Goal: Task Accomplishment & Management: Manage account settings

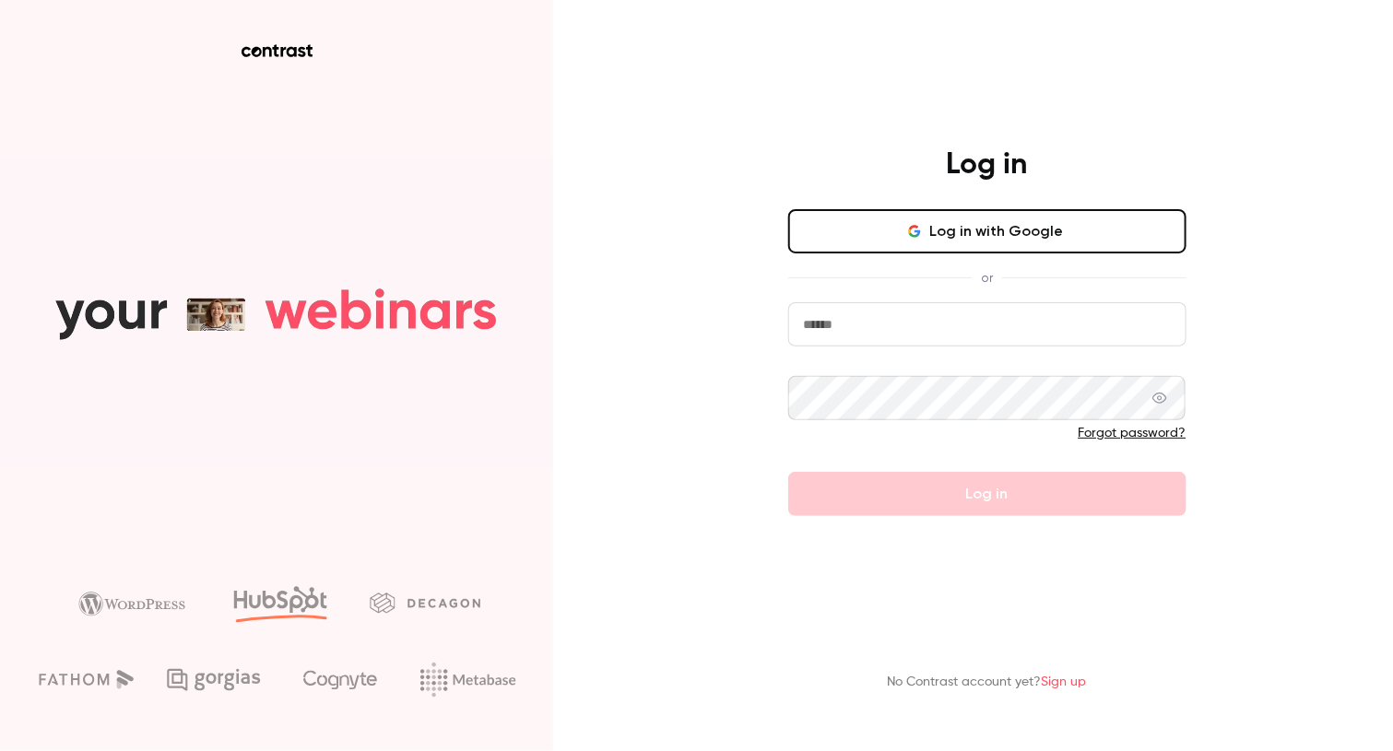
type input "**********"
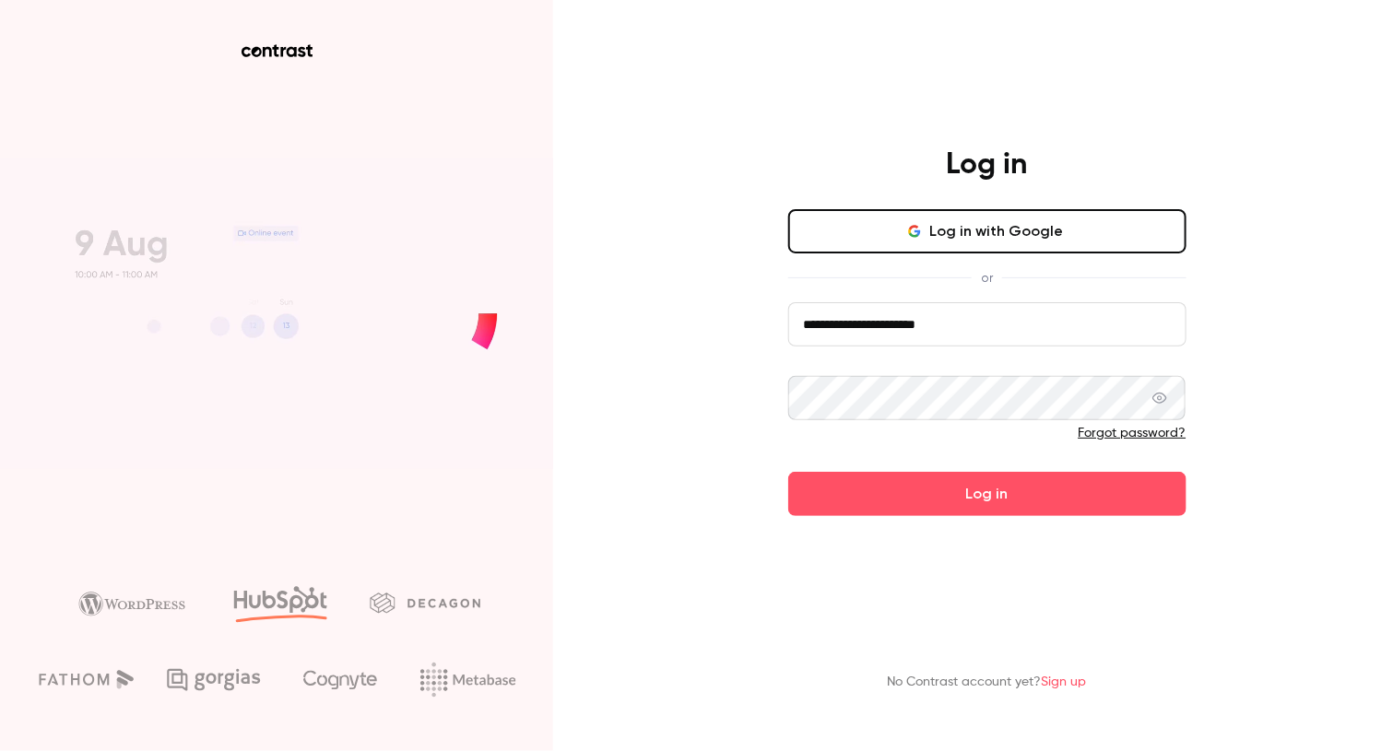
click at [830, 520] on main "**********" at bounding box center [987, 375] width 479 height 751
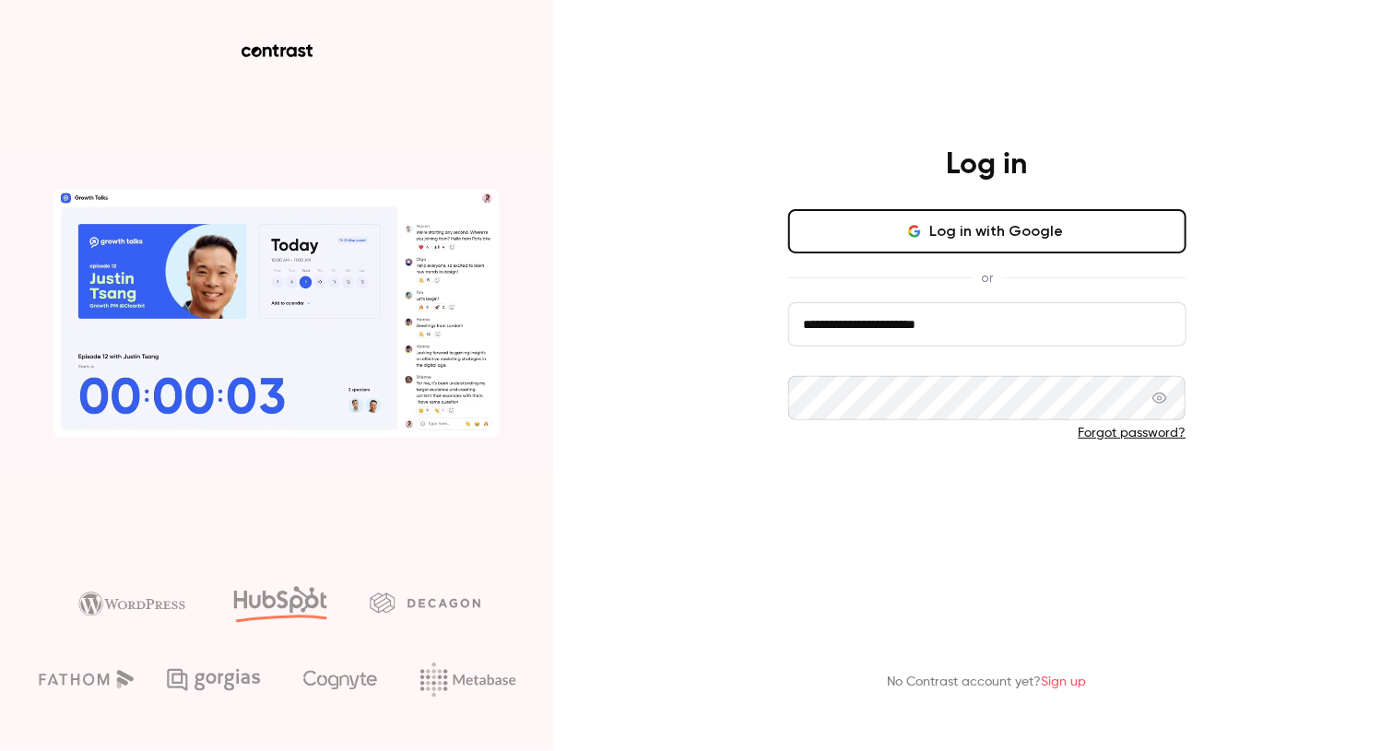
click at [830, 498] on button "Log in" at bounding box center [987, 494] width 398 height 44
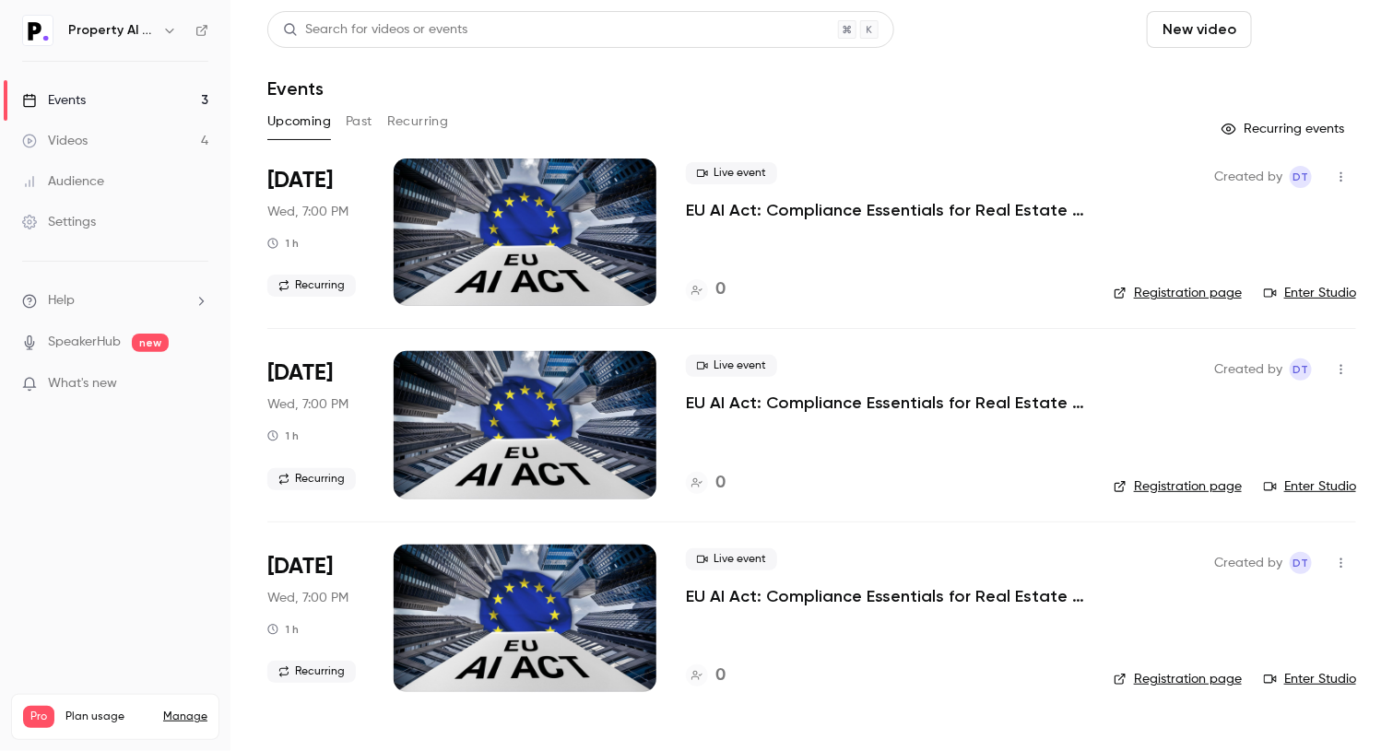
click at [1316, 37] on button "Schedule" at bounding box center [1307, 29] width 97 height 37
click at [1279, 68] on li "One time event" at bounding box center [1257, 80] width 199 height 48
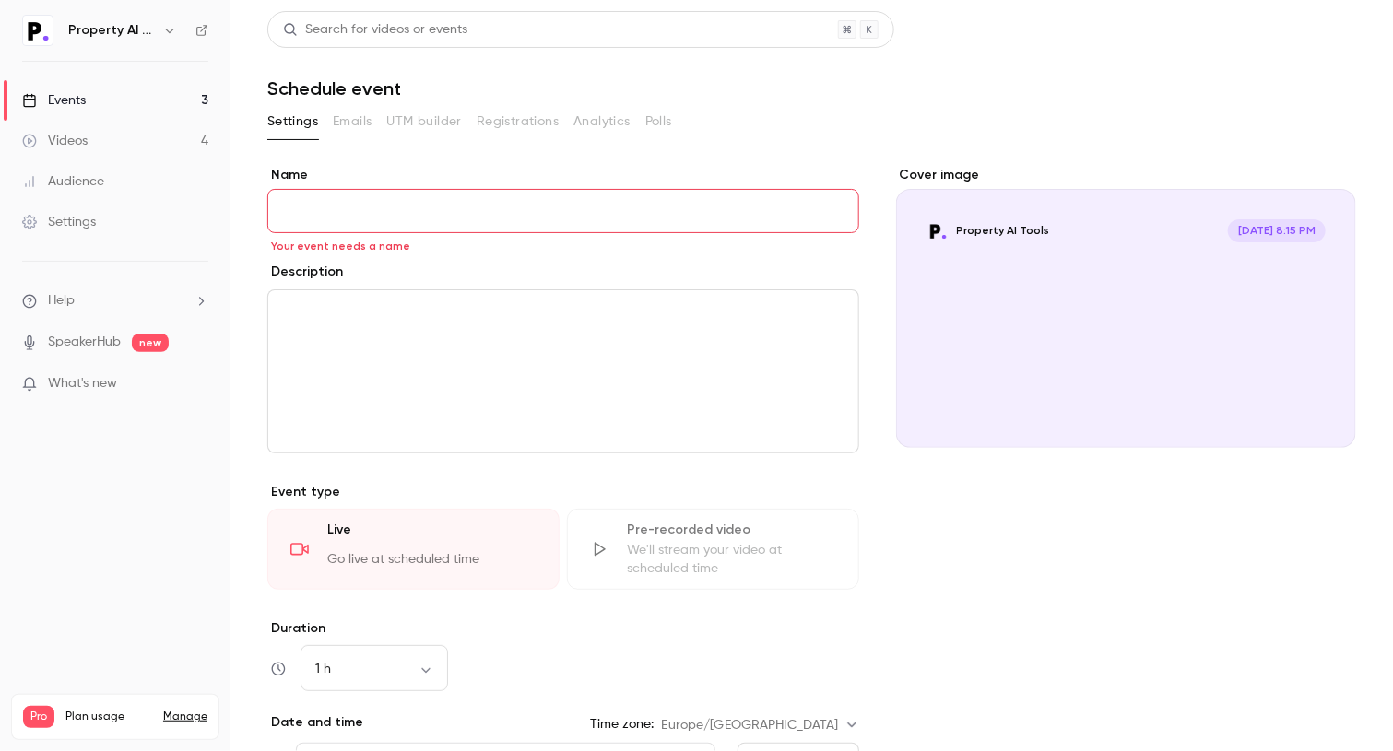
click at [46, 218] on div "Settings" at bounding box center [59, 222] width 74 height 18
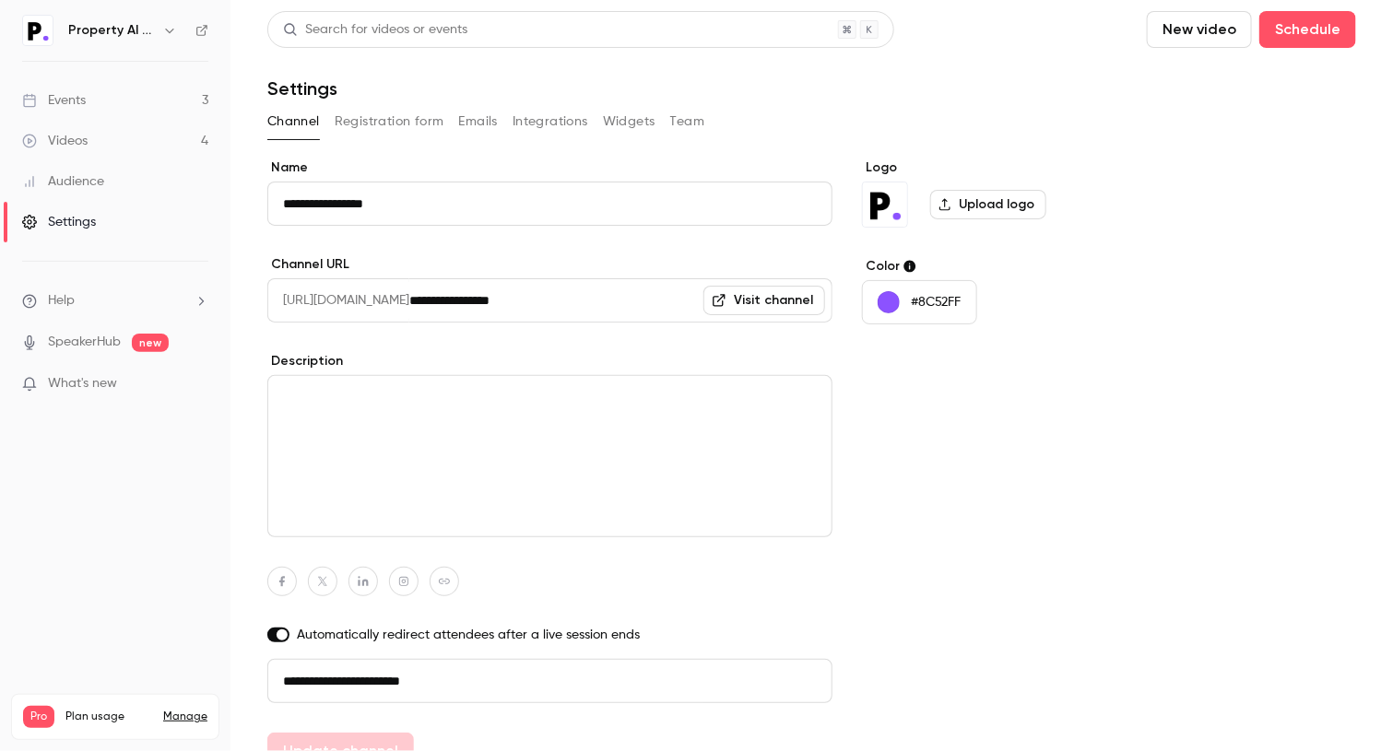
click at [490, 129] on button "Emails" at bounding box center [478, 121] width 39 height 29
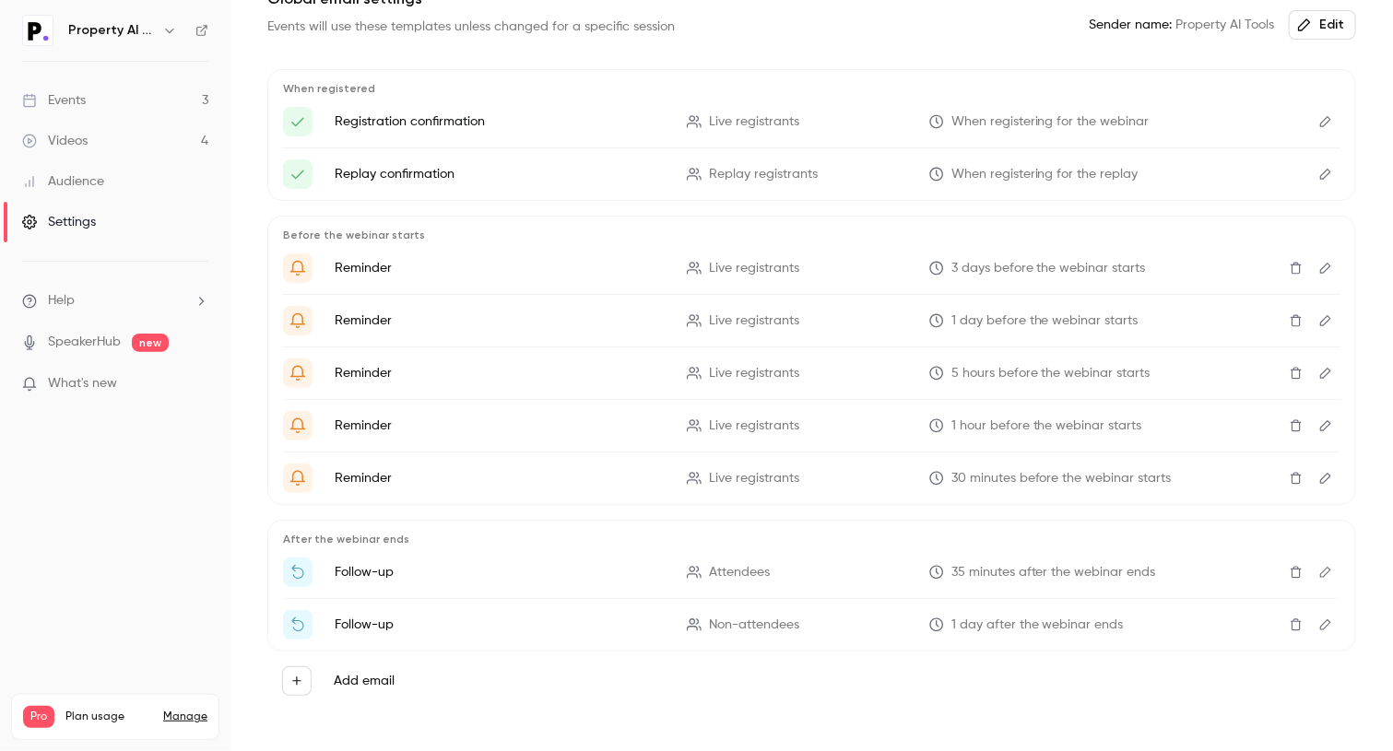
scroll to position [185, 0]
click at [1319, 559] on button "Edit" at bounding box center [1325, 572] width 29 height 29
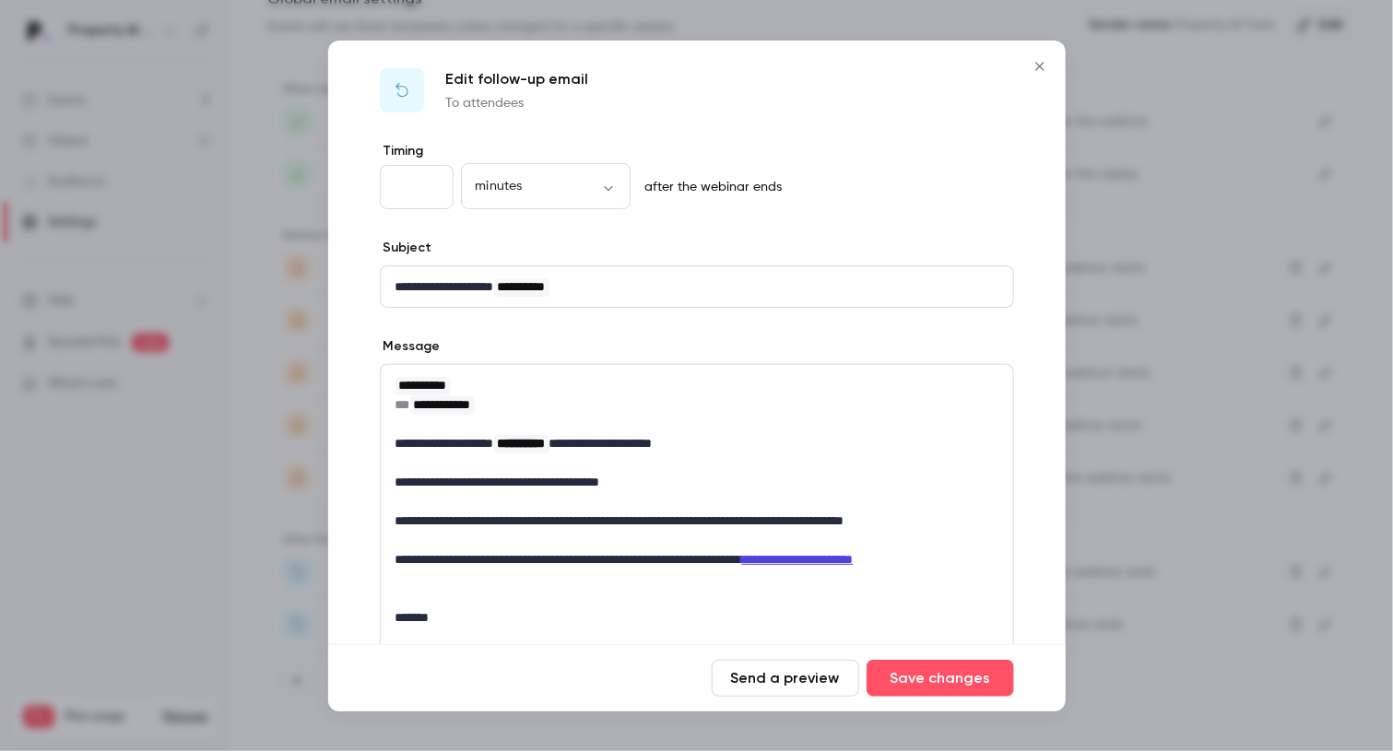
scroll to position [0, 0]
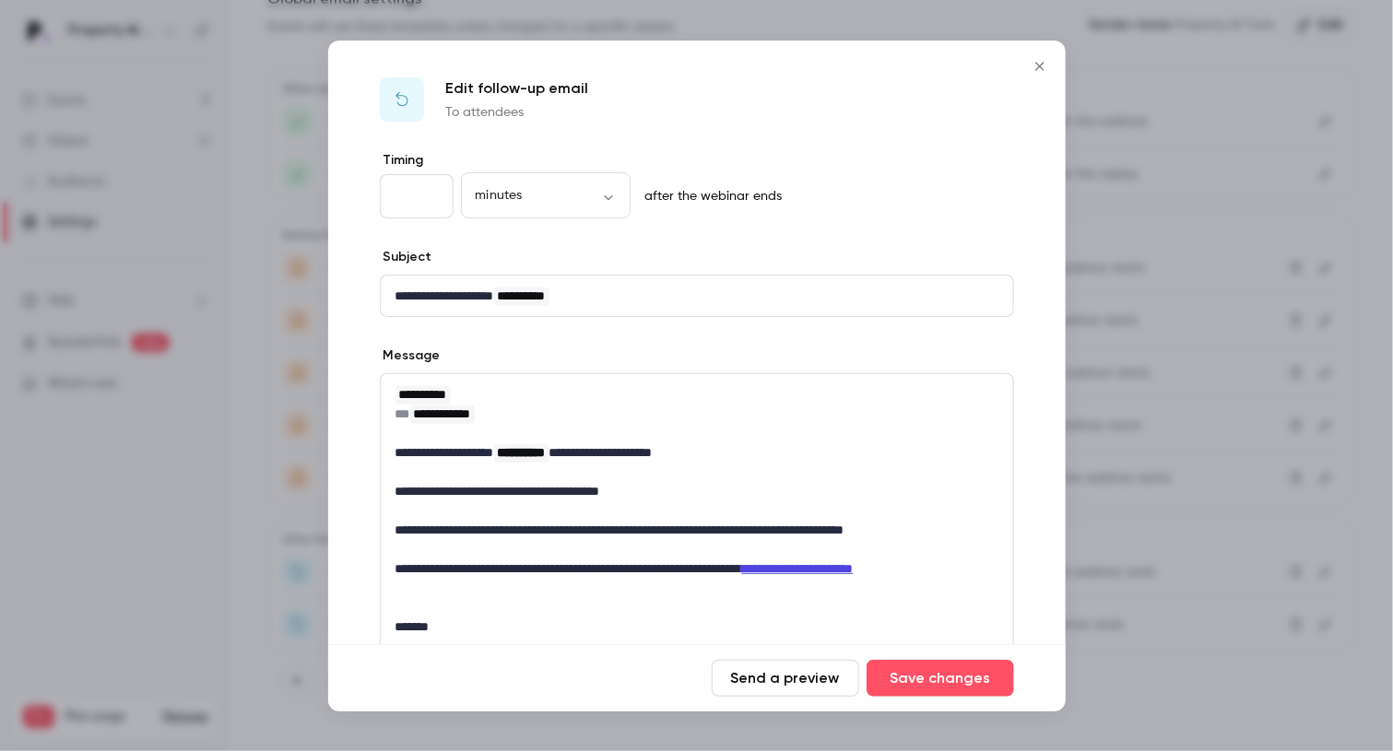
click at [1035, 65] on icon "Close" at bounding box center [1040, 66] width 22 height 15
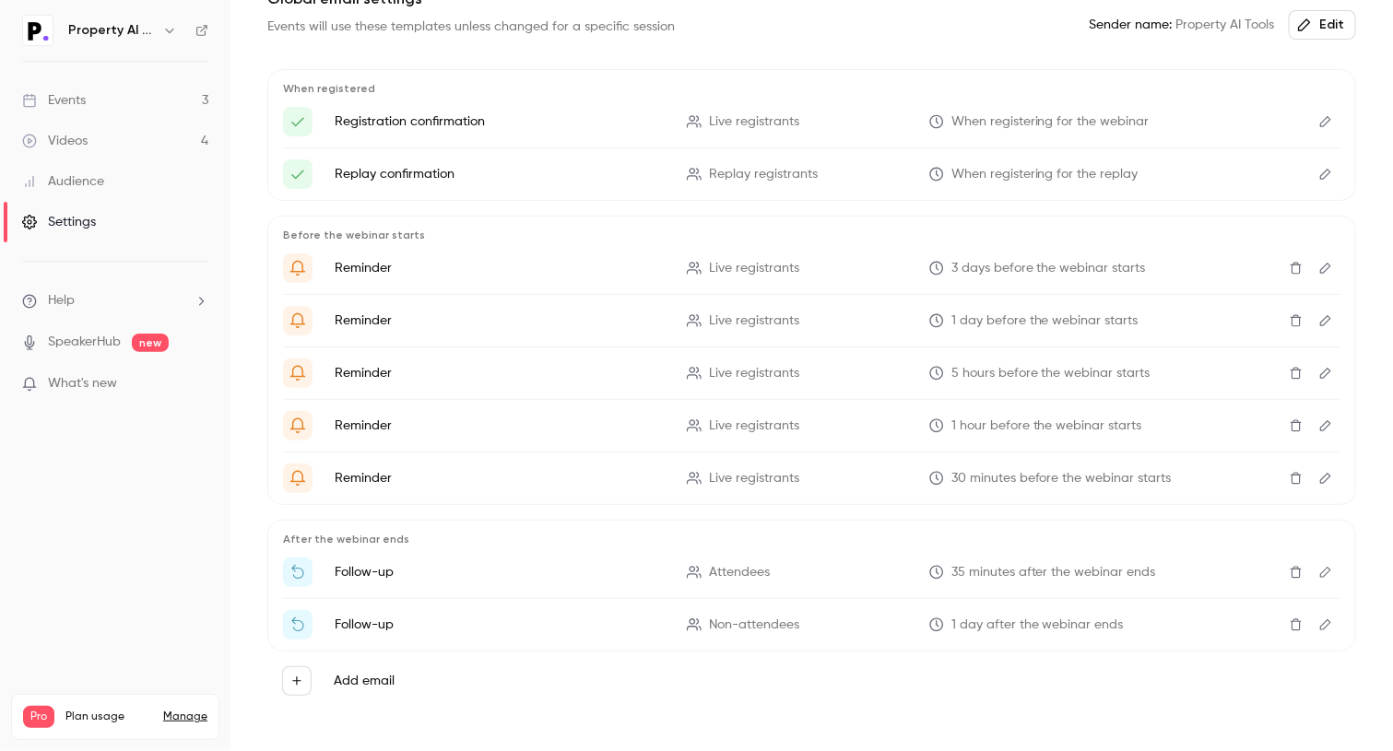
click at [1318, 571] on icon "Edit" at bounding box center [1325, 572] width 15 height 13
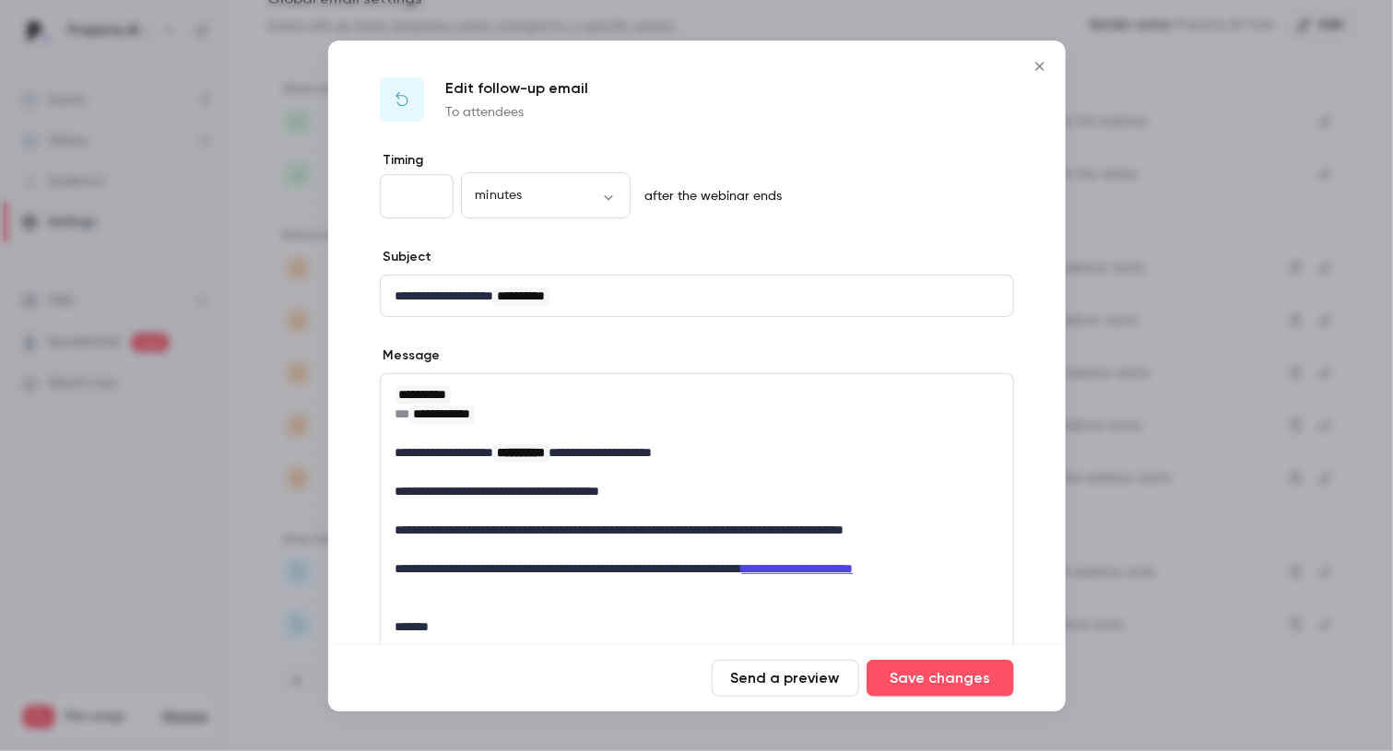
click at [1042, 64] on icon "Close" at bounding box center [1039, 66] width 8 height 8
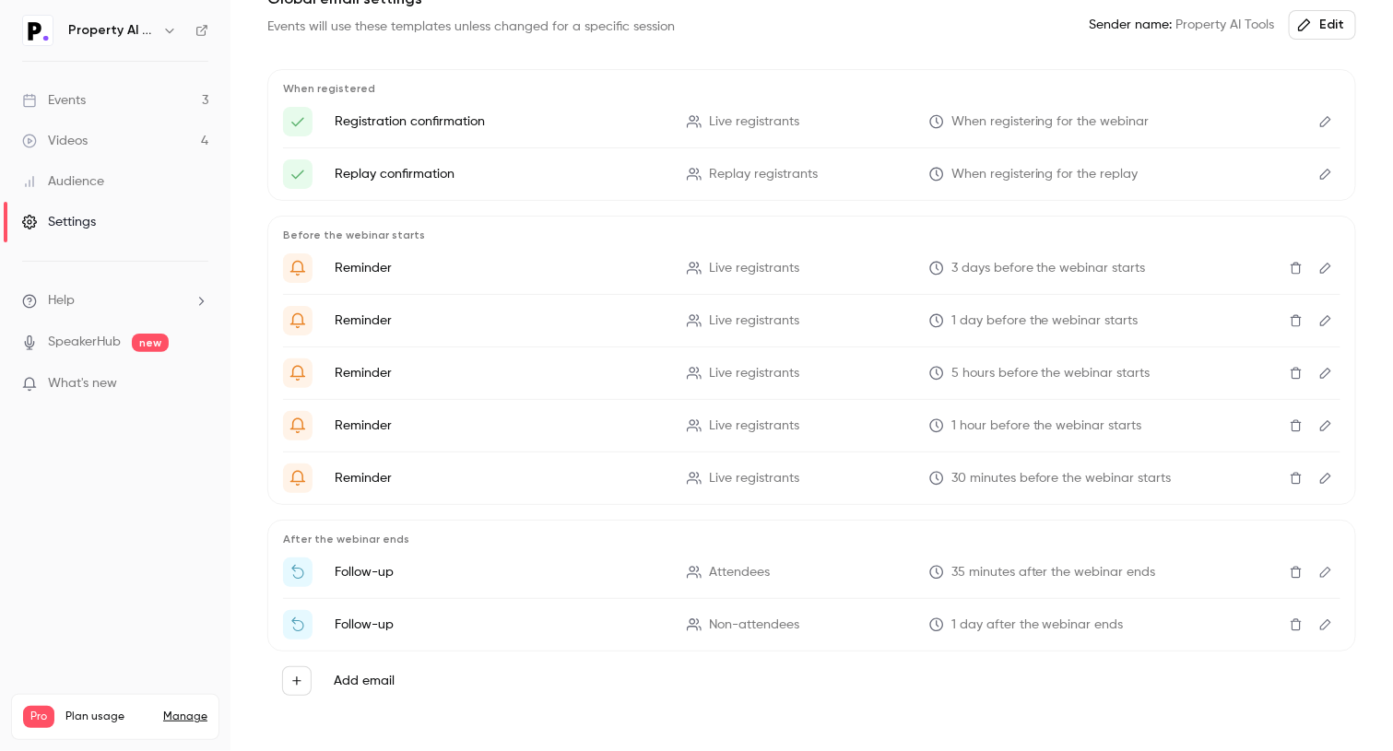
click at [1311, 417] on button "Edit" at bounding box center [1325, 425] width 29 height 29
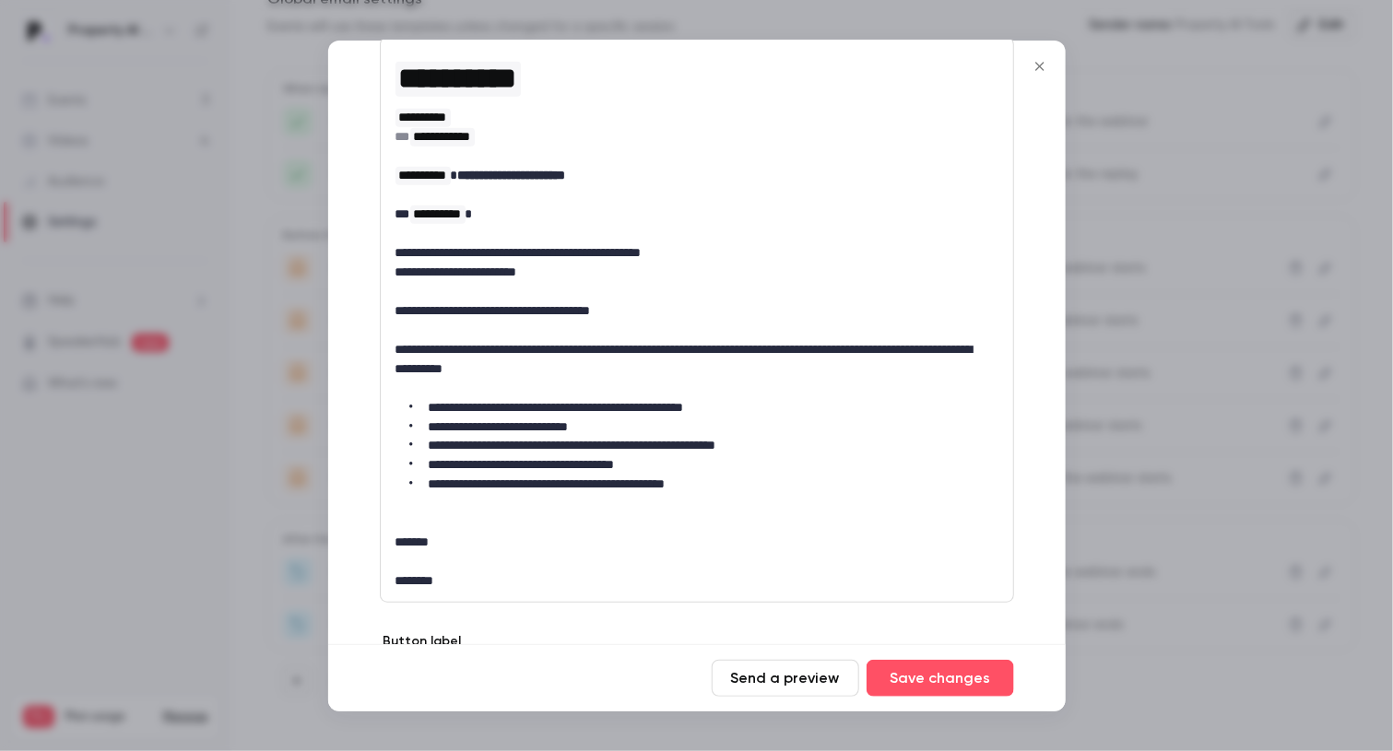
scroll to position [336, 0]
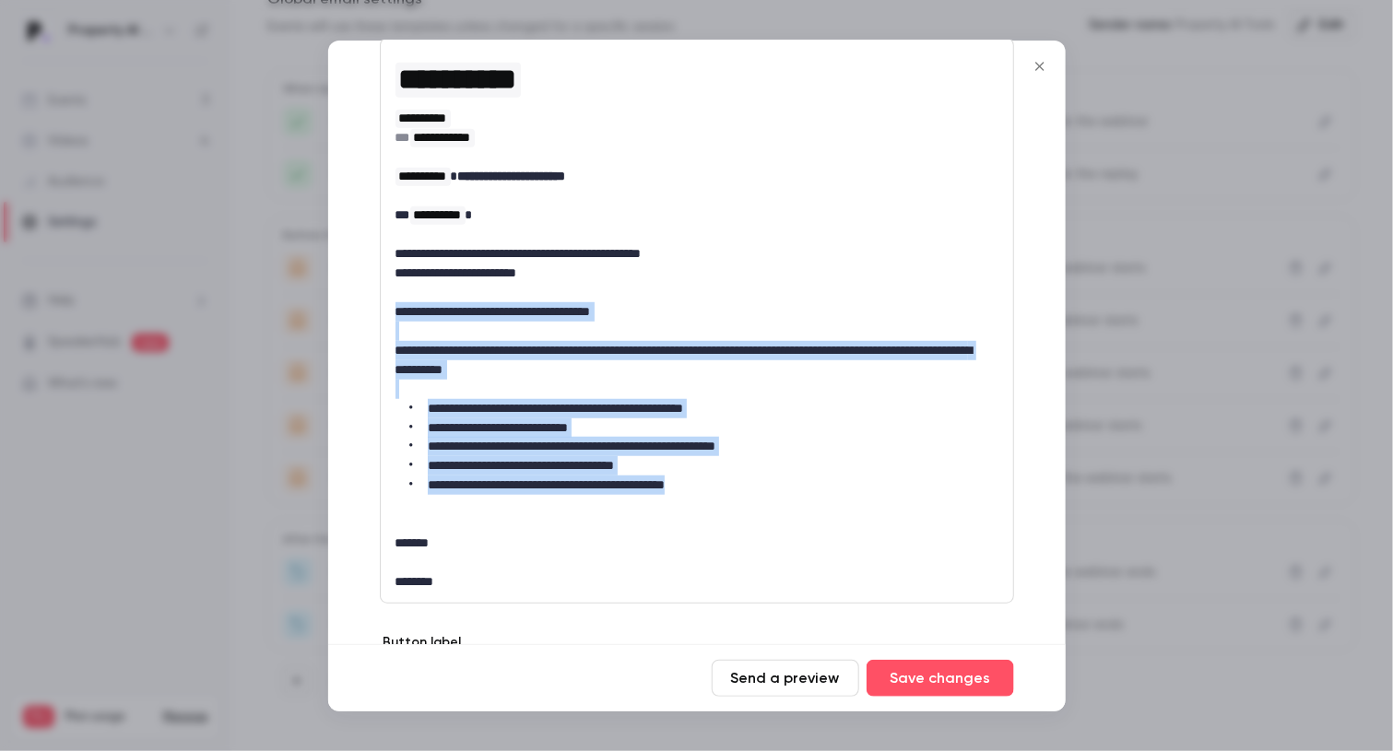
drag, startPoint x: 727, startPoint y: 487, endPoint x: 382, endPoint y: 307, distance: 389.6
click at [382, 307] on div "**********" at bounding box center [697, 320] width 632 height 563
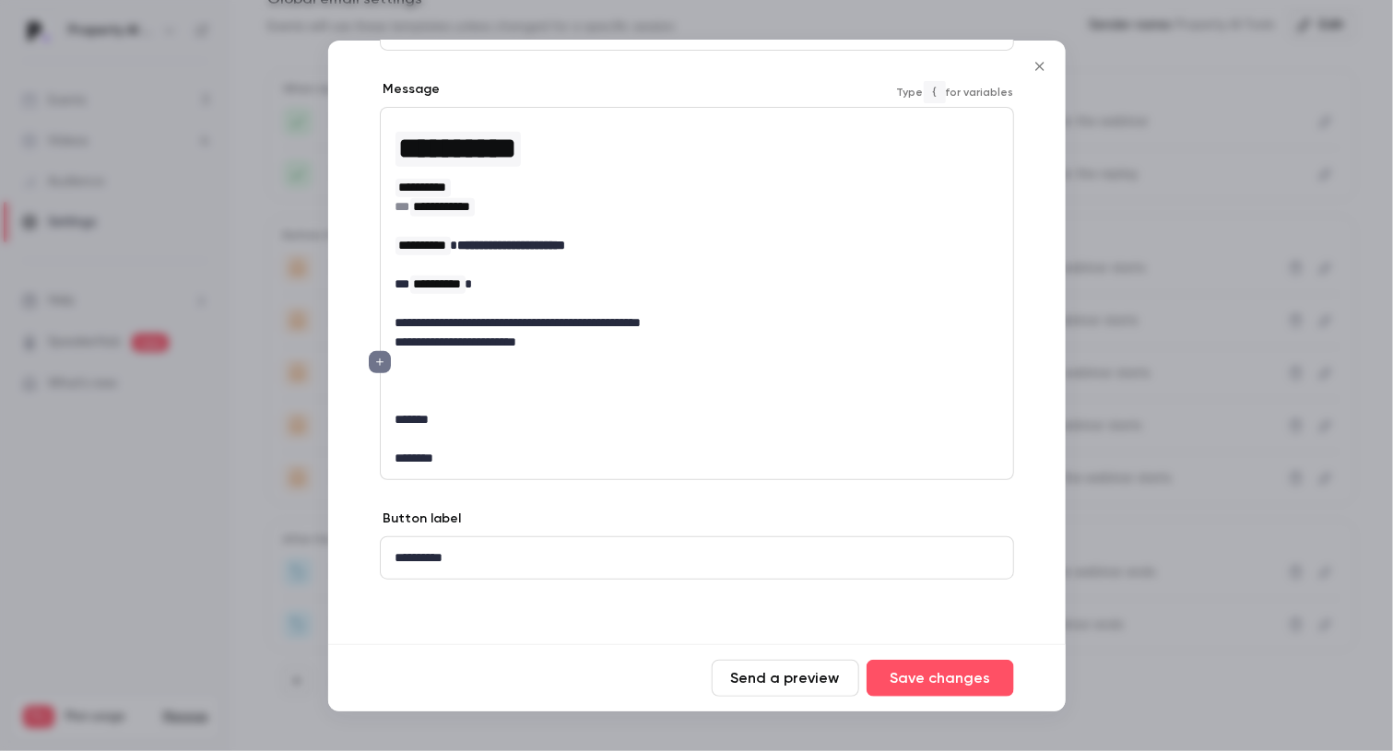
scroll to position [246, 0]
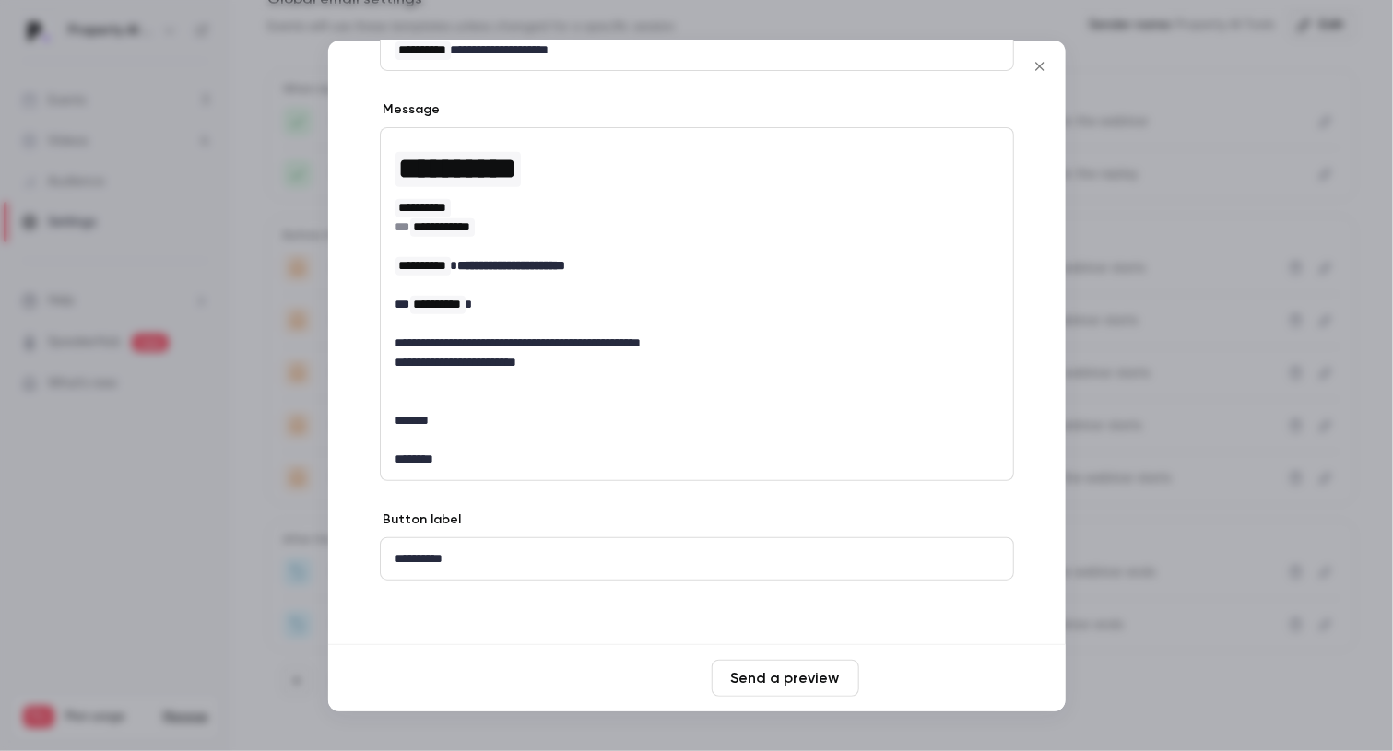
click at [904, 692] on button "Save changes" at bounding box center [939, 678] width 147 height 37
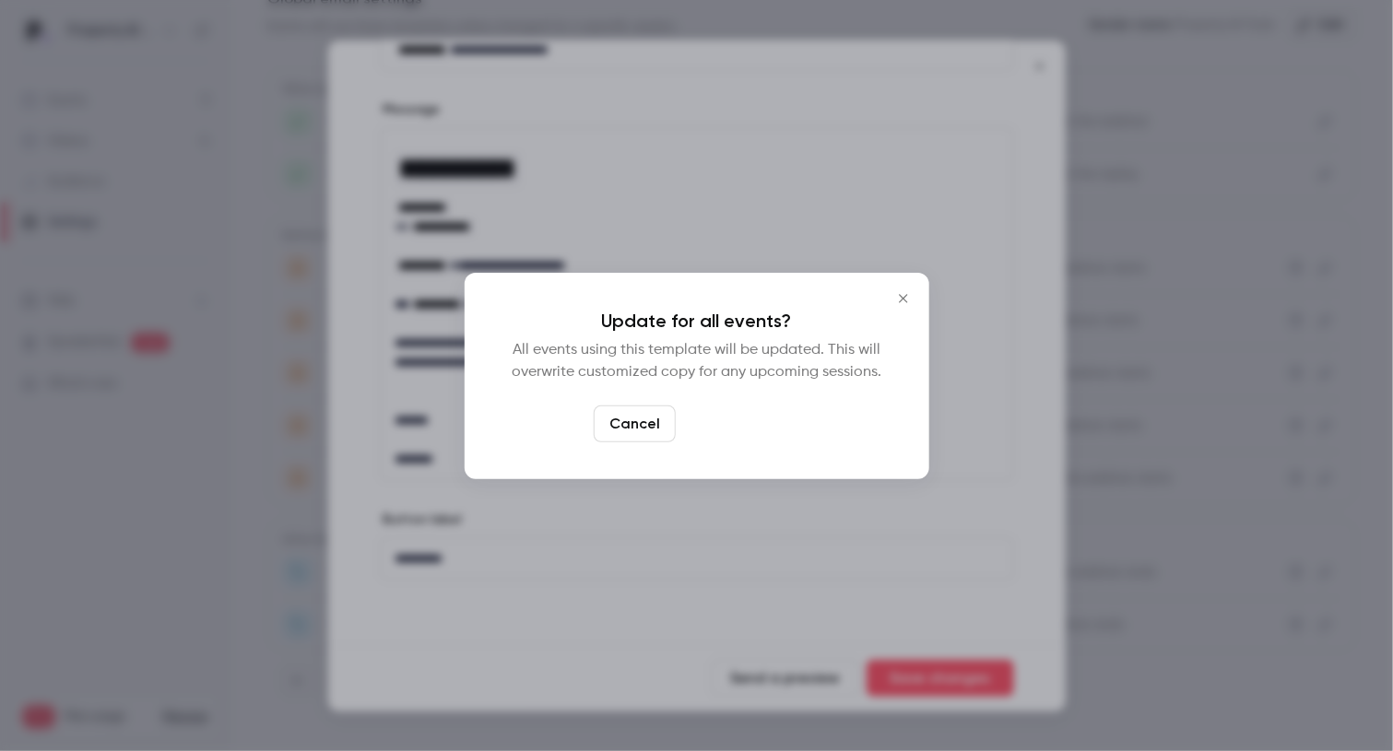
click at [742, 430] on button "Yes, update" at bounding box center [741, 424] width 116 height 37
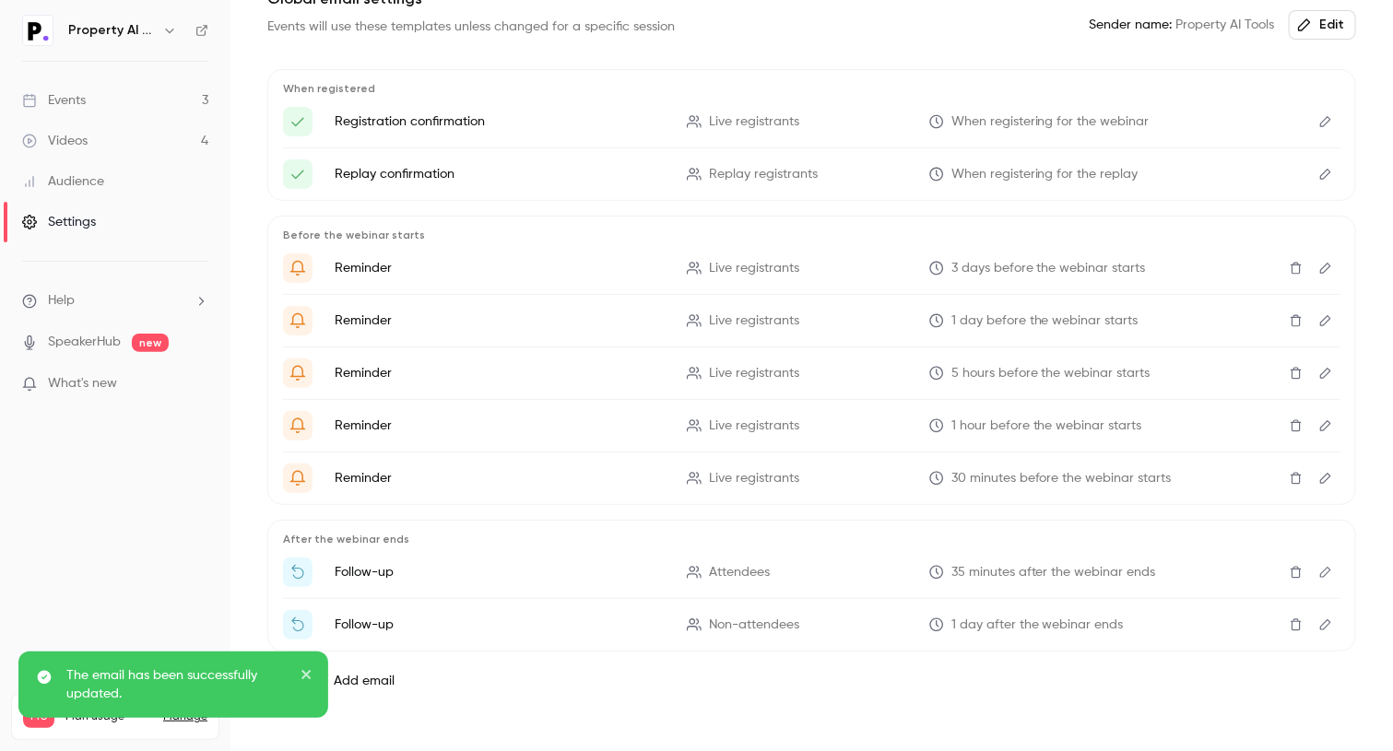
click at [1320, 420] on icon "Edit" at bounding box center [1325, 425] width 11 height 11
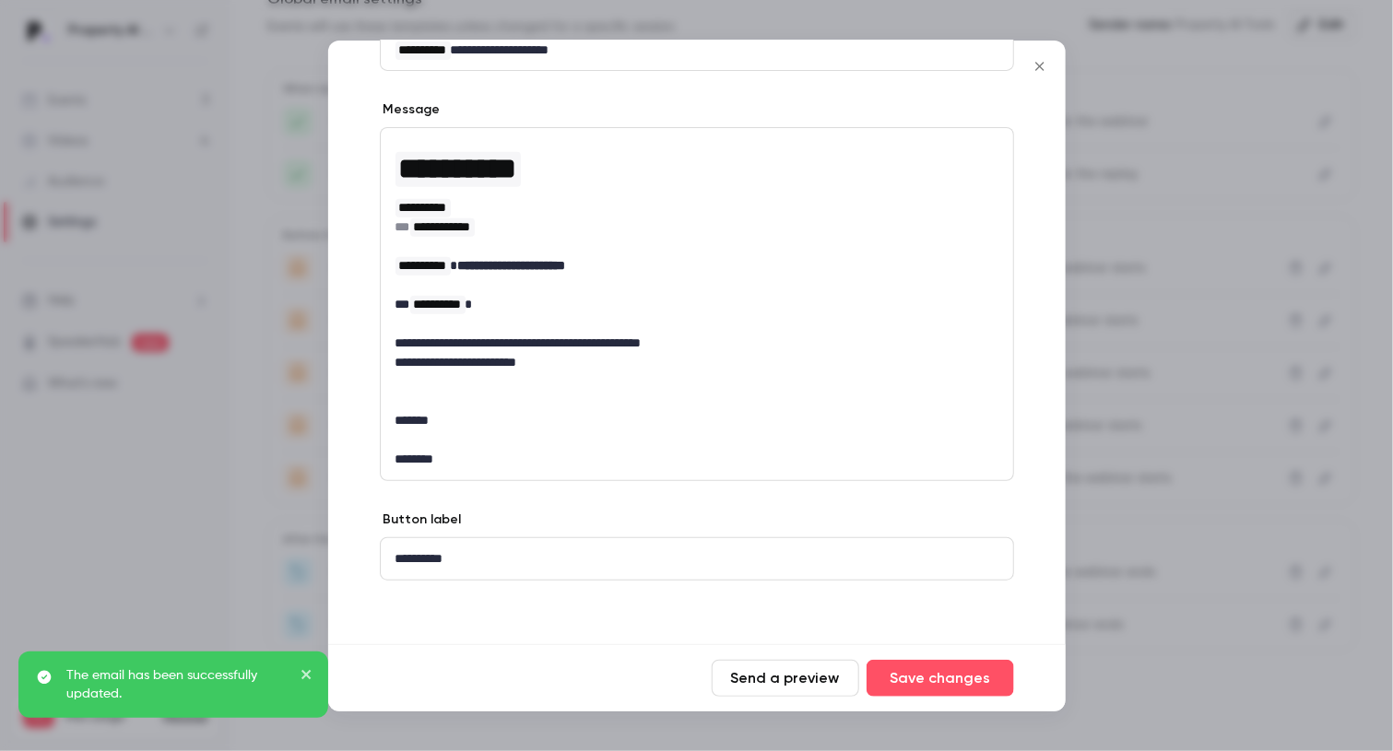
click at [1038, 71] on icon "Close" at bounding box center [1040, 66] width 22 height 15
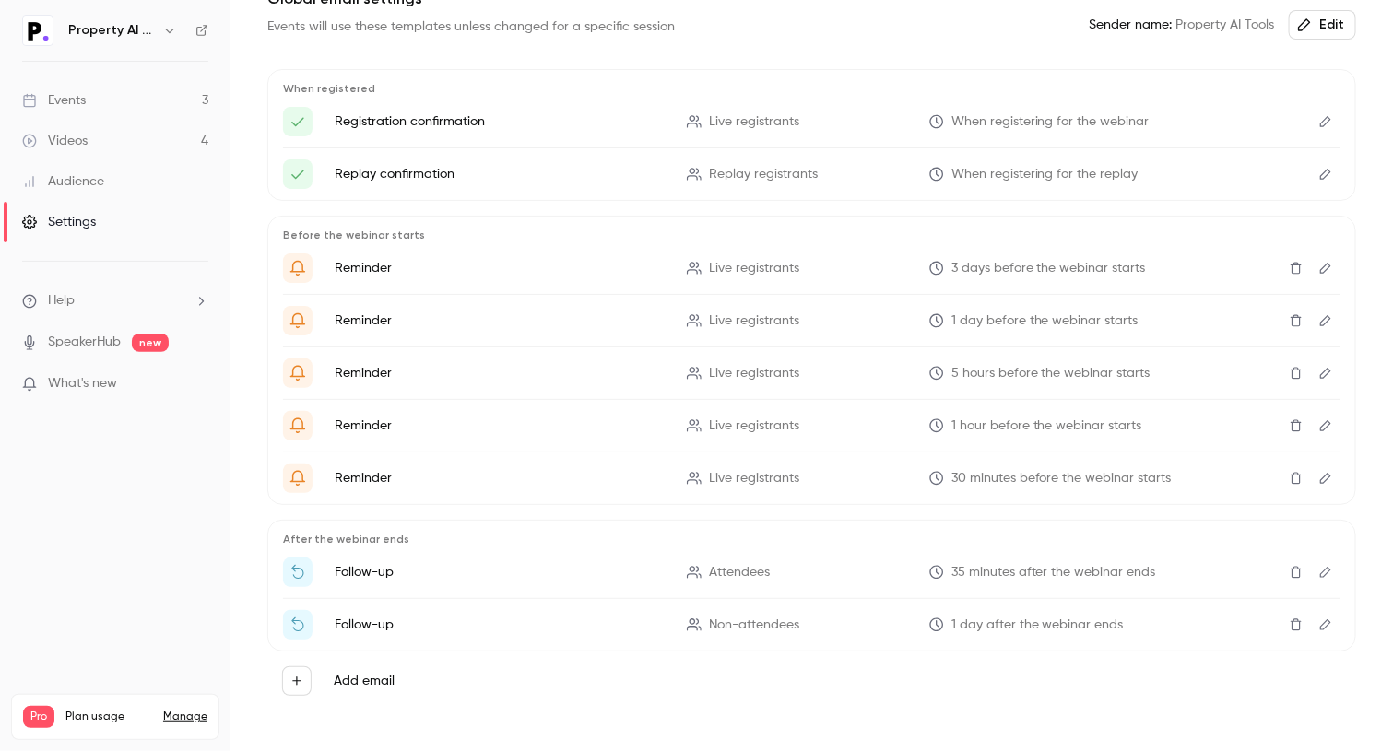
click at [1315, 361] on button "Edit" at bounding box center [1325, 373] width 29 height 29
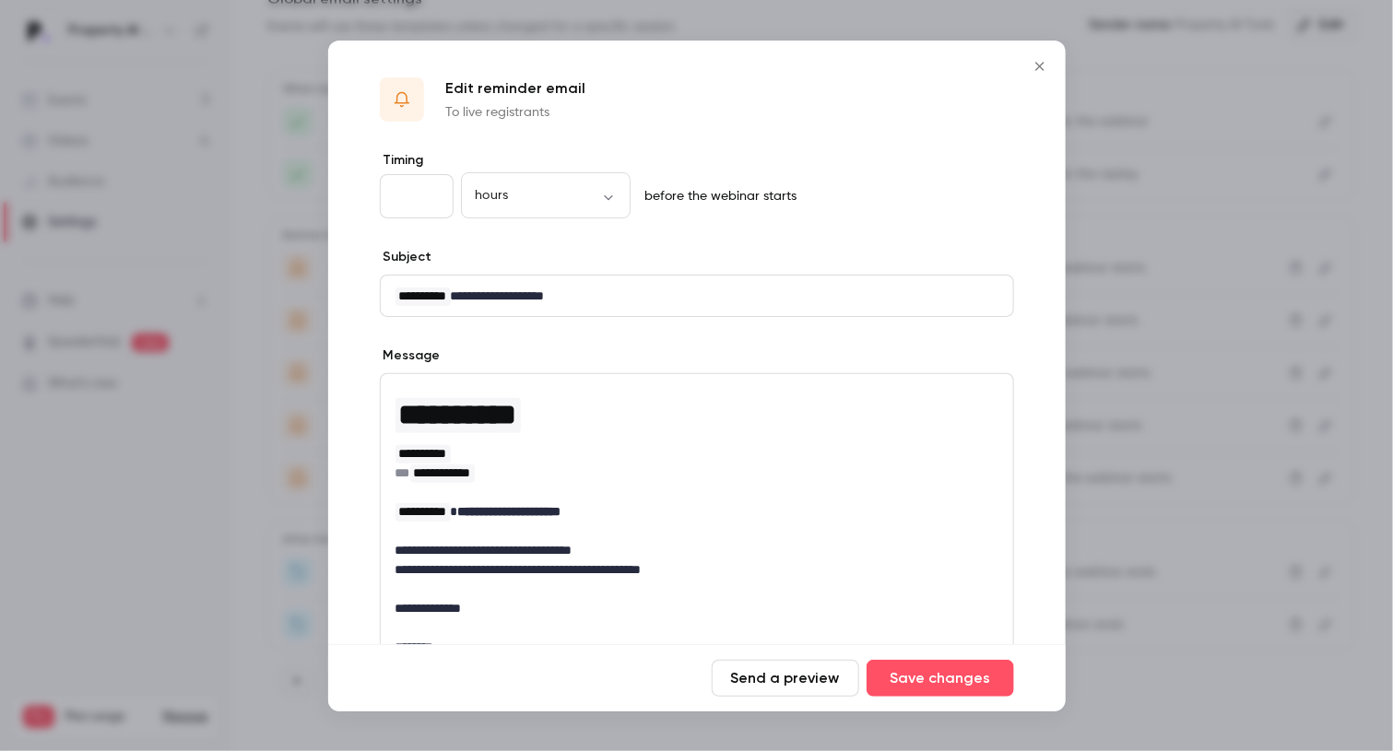
scroll to position [180, 0]
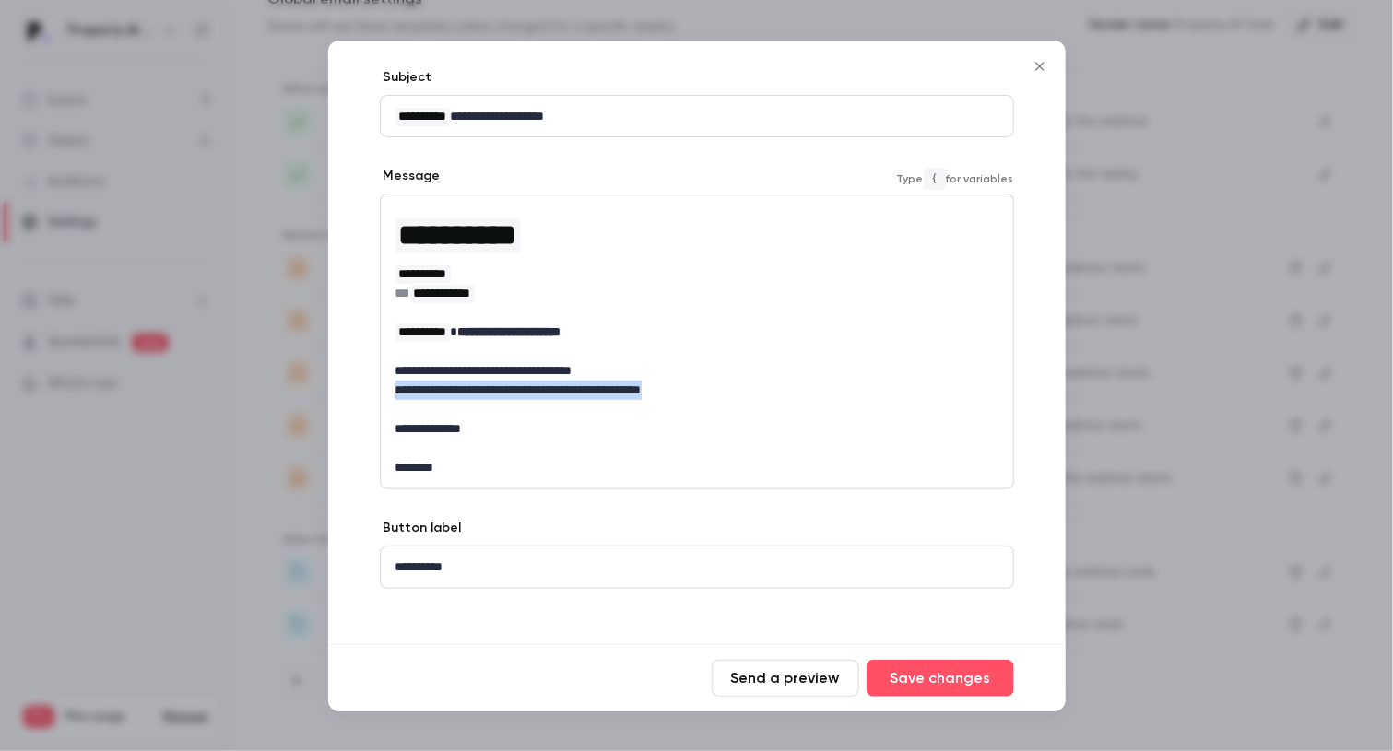
drag, startPoint x: 699, startPoint y: 385, endPoint x: 357, endPoint y: 387, distance: 342.0
click at [357, 387] on div "**********" at bounding box center [696, 313] width 737 height 684
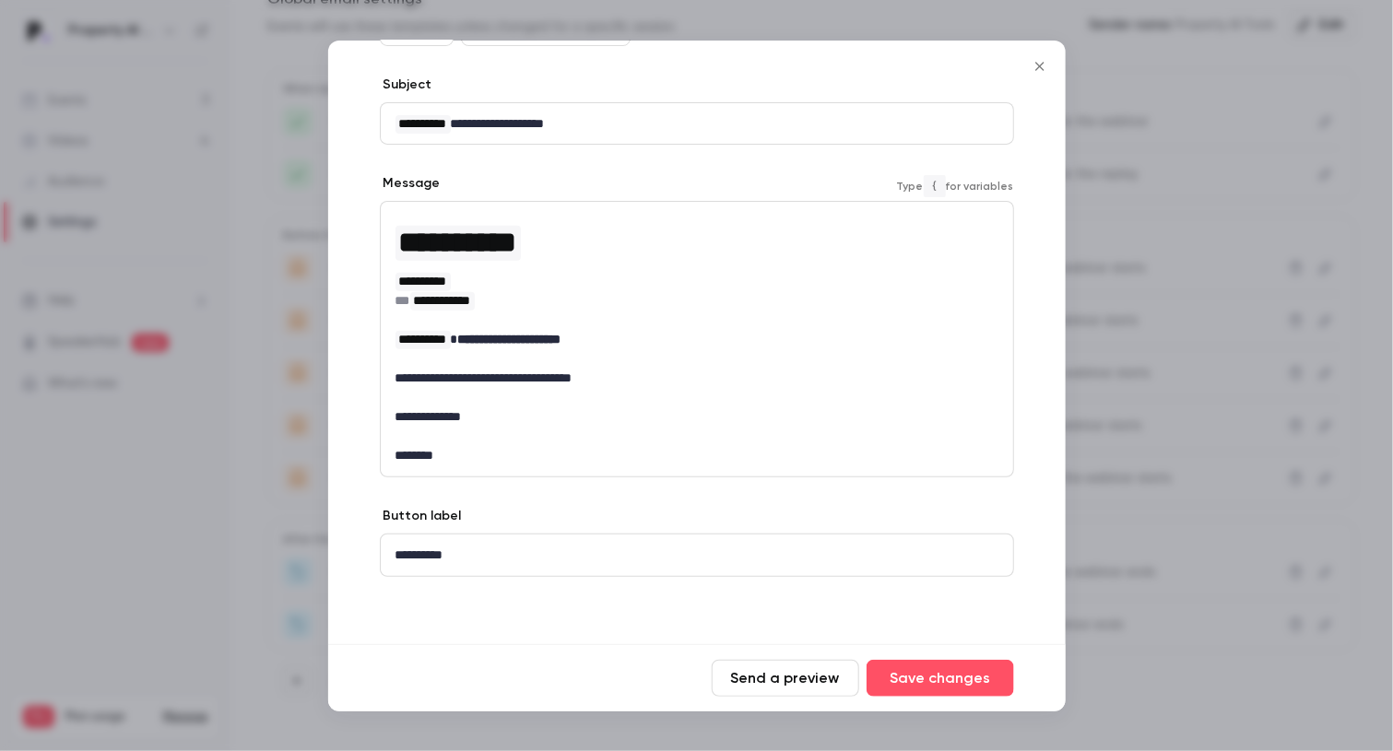
scroll to position [170, 0]
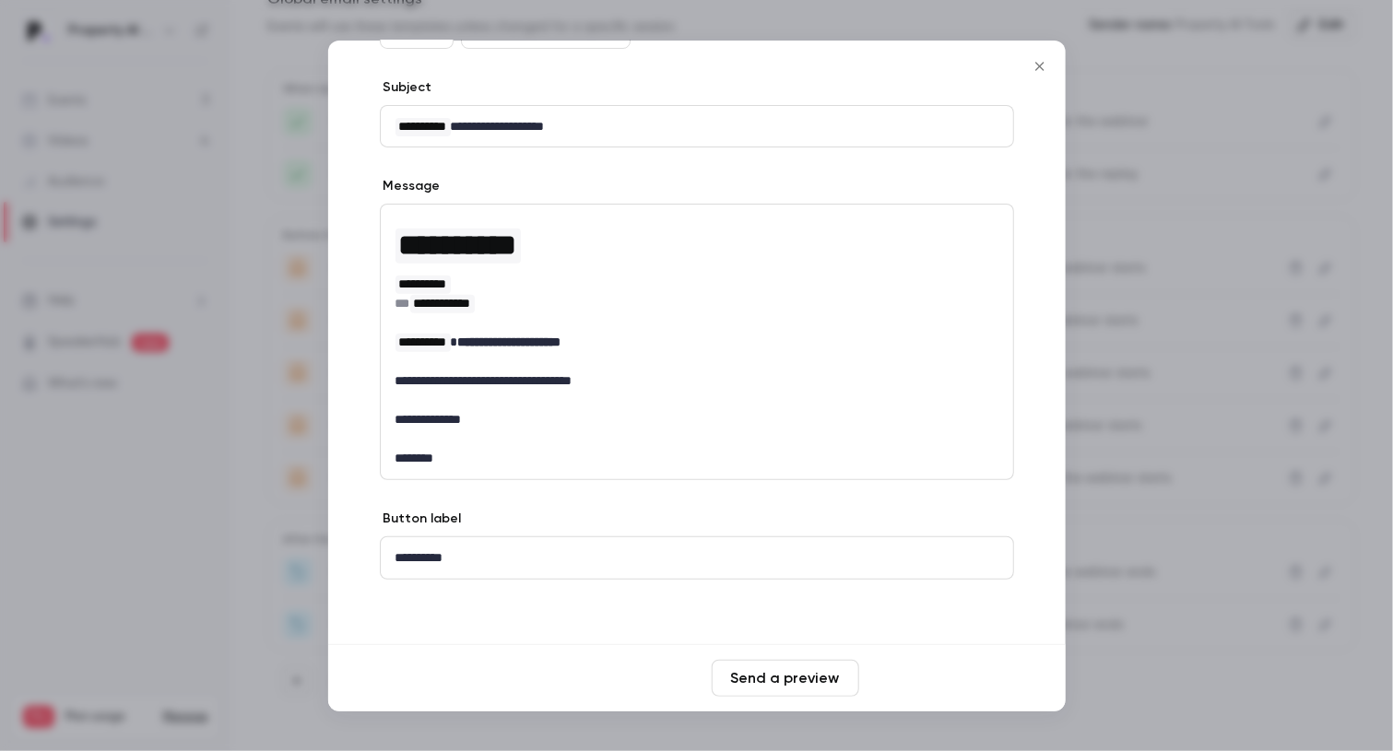
click at [961, 677] on button "Save changes" at bounding box center [939, 678] width 147 height 37
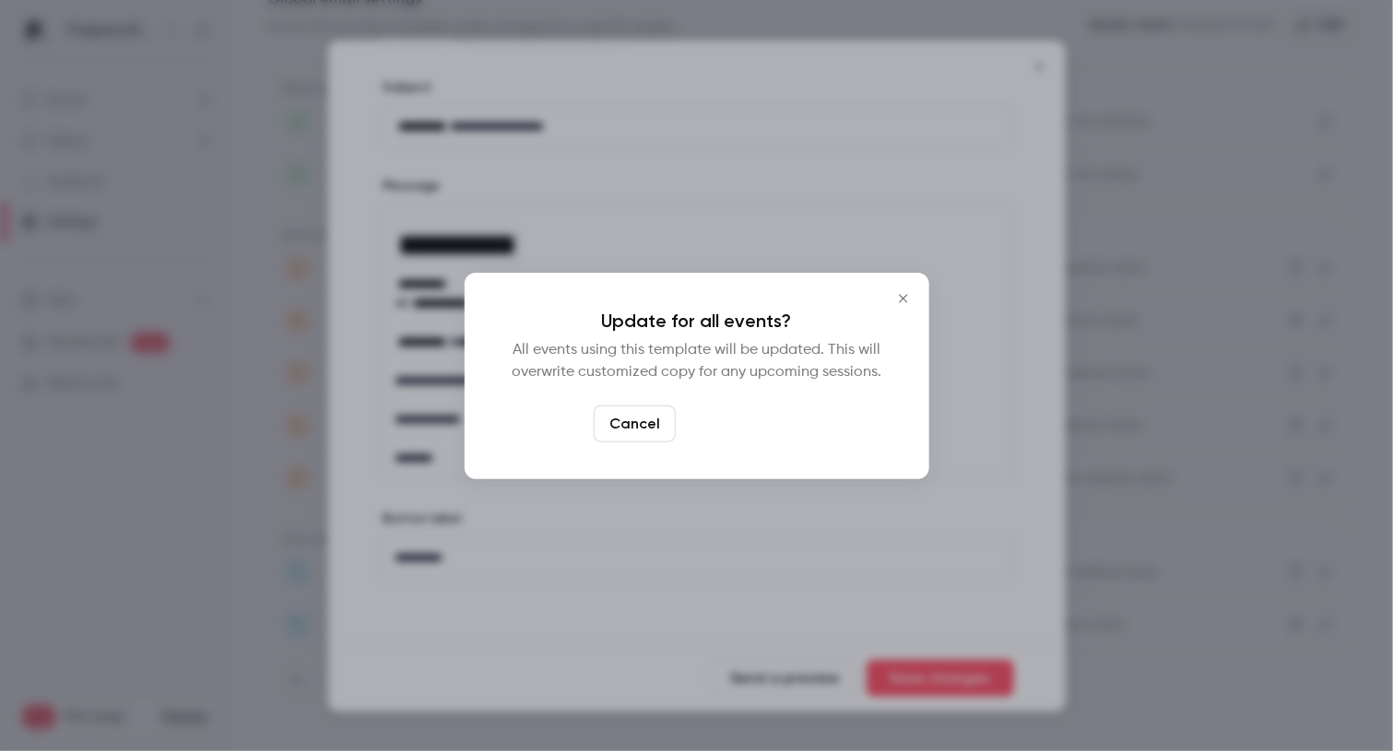
click at [768, 427] on button "Yes, update" at bounding box center [741, 424] width 116 height 37
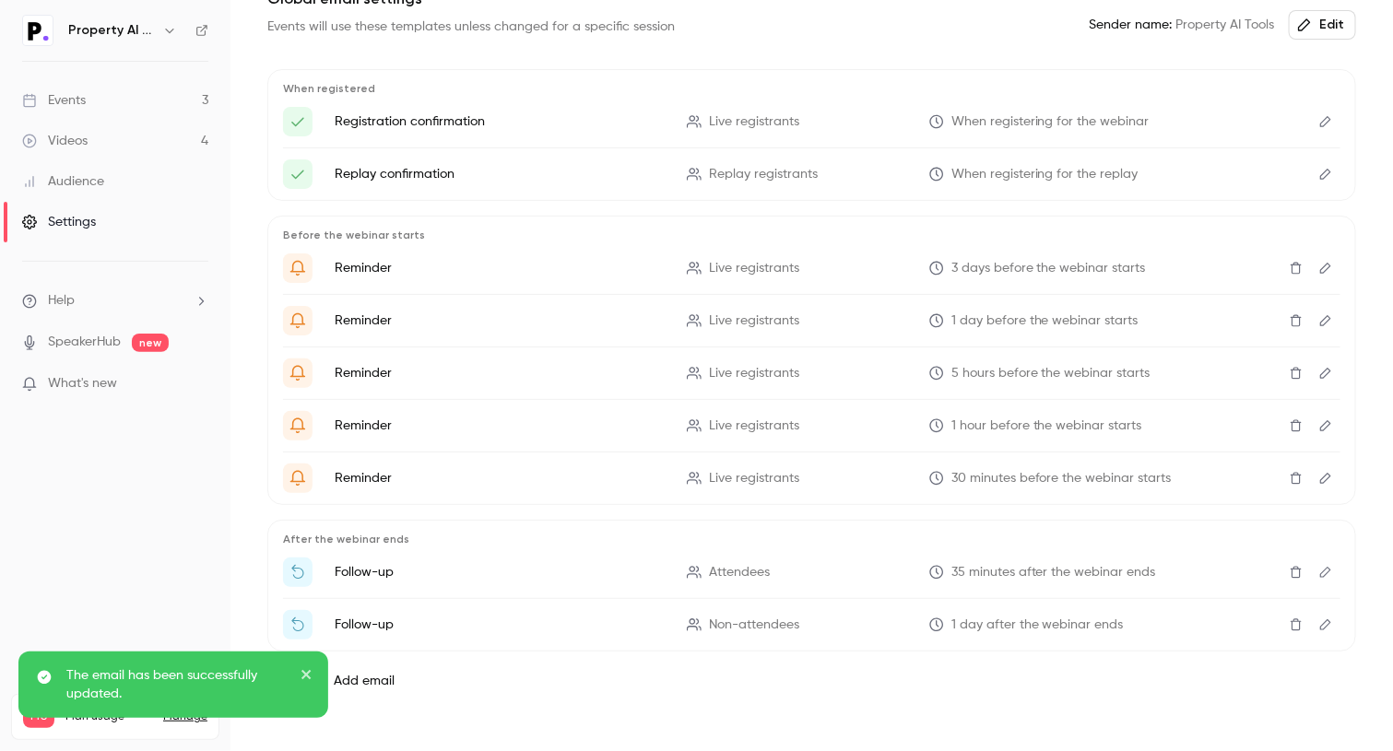
click at [1314, 364] on button "Edit" at bounding box center [1325, 373] width 29 height 29
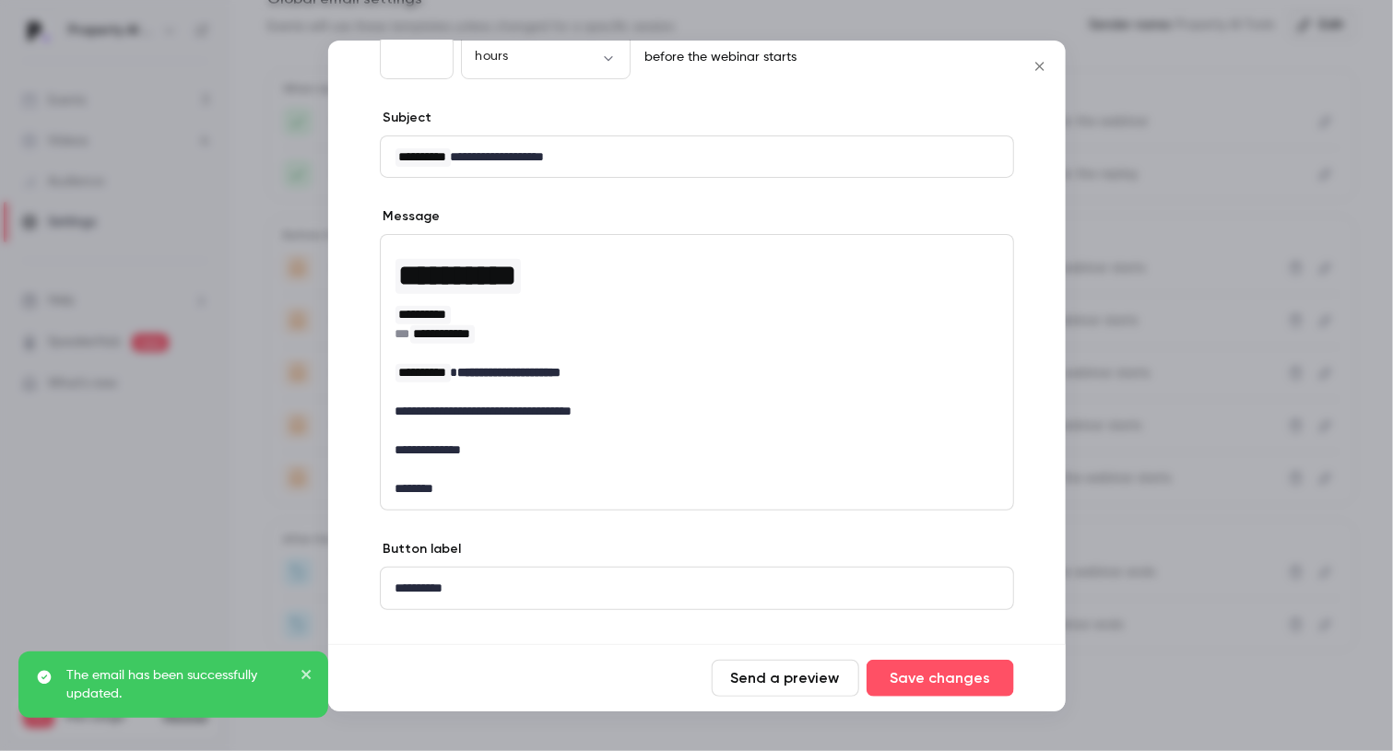
scroll to position [140, 0]
click at [1042, 61] on icon "Close" at bounding box center [1040, 66] width 22 height 15
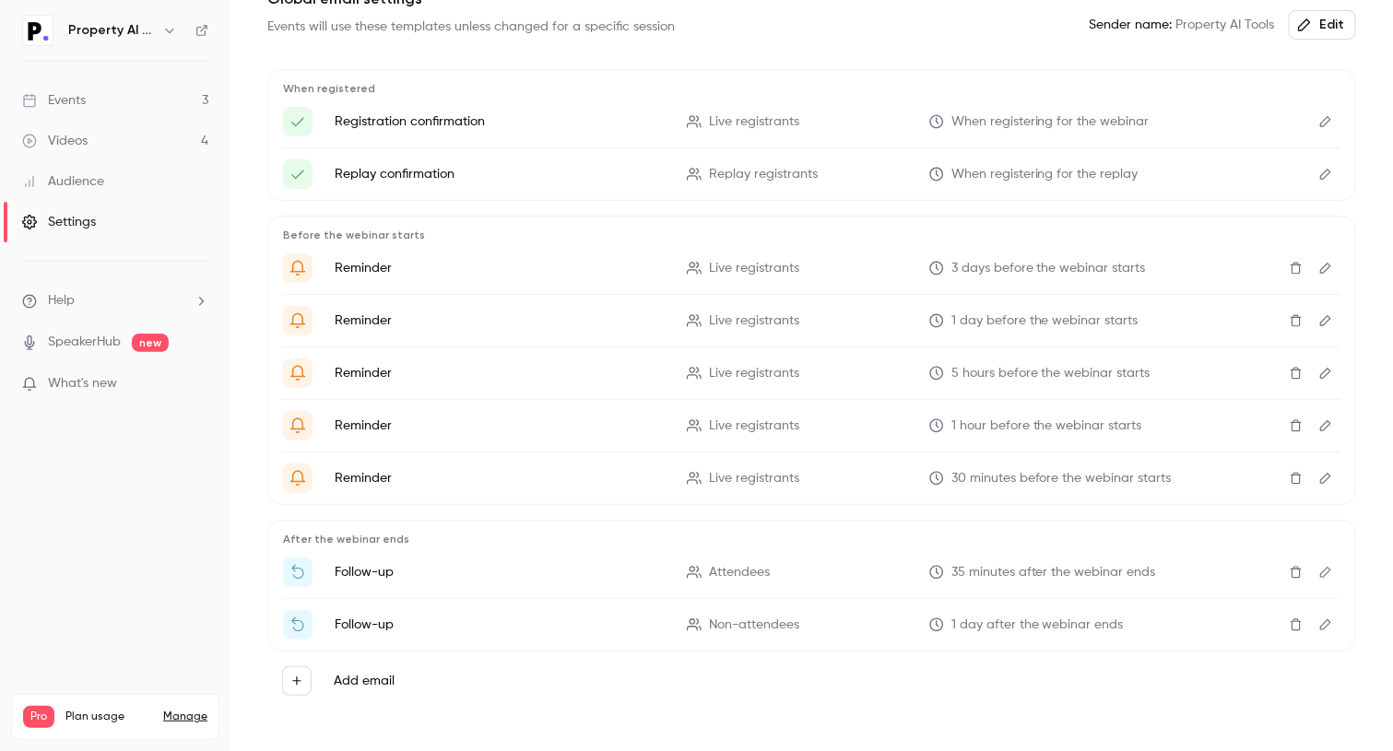
click at [1320, 316] on button "Edit" at bounding box center [1325, 320] width 29 height 29
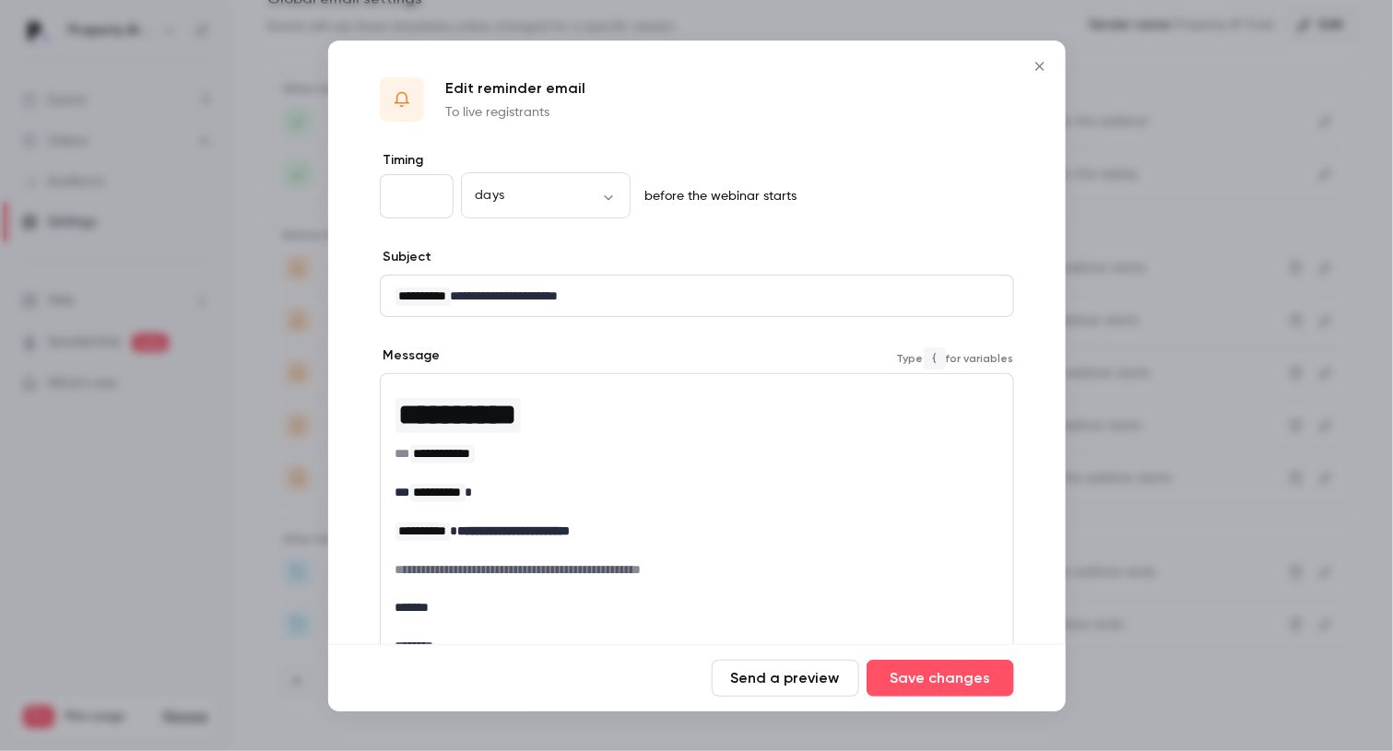
click at [548, 579] on p "editor" at bounding box center [696, 588] width 603 height 19
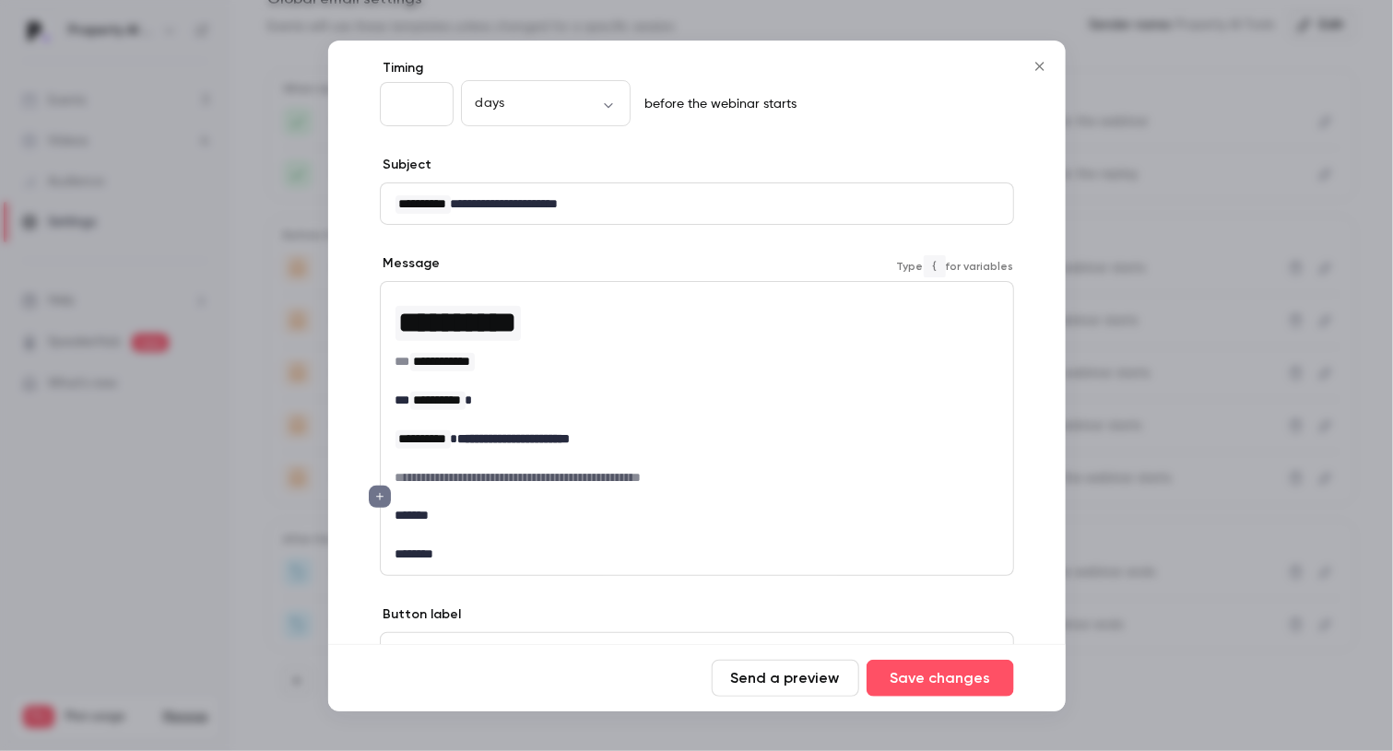
scroll to position [98, 0]
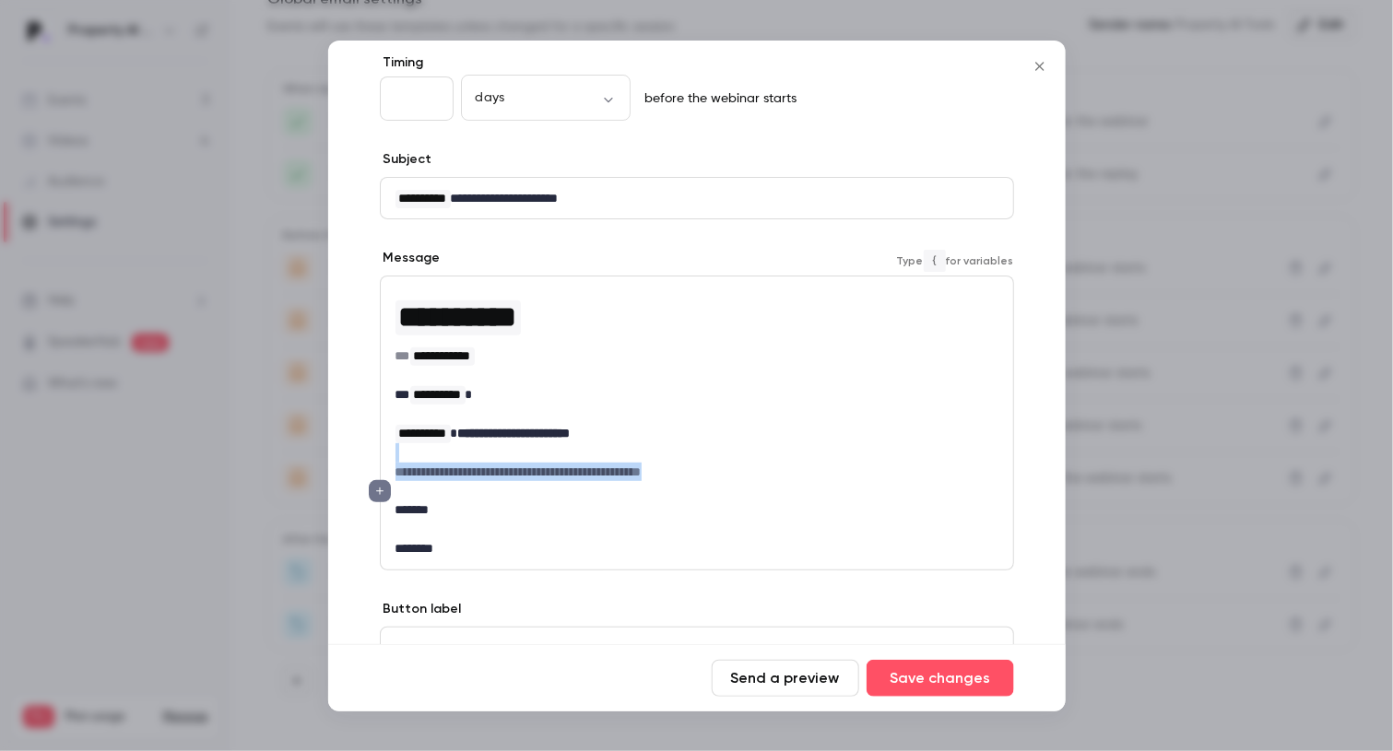
drag, startPoint x: 699, startPoint y: 470, endPoint x: 416, endPoint y: 456, distance: 283.3
click at [416, 456] on div "**********" at bounding box center [697, 423] width 632 height 292
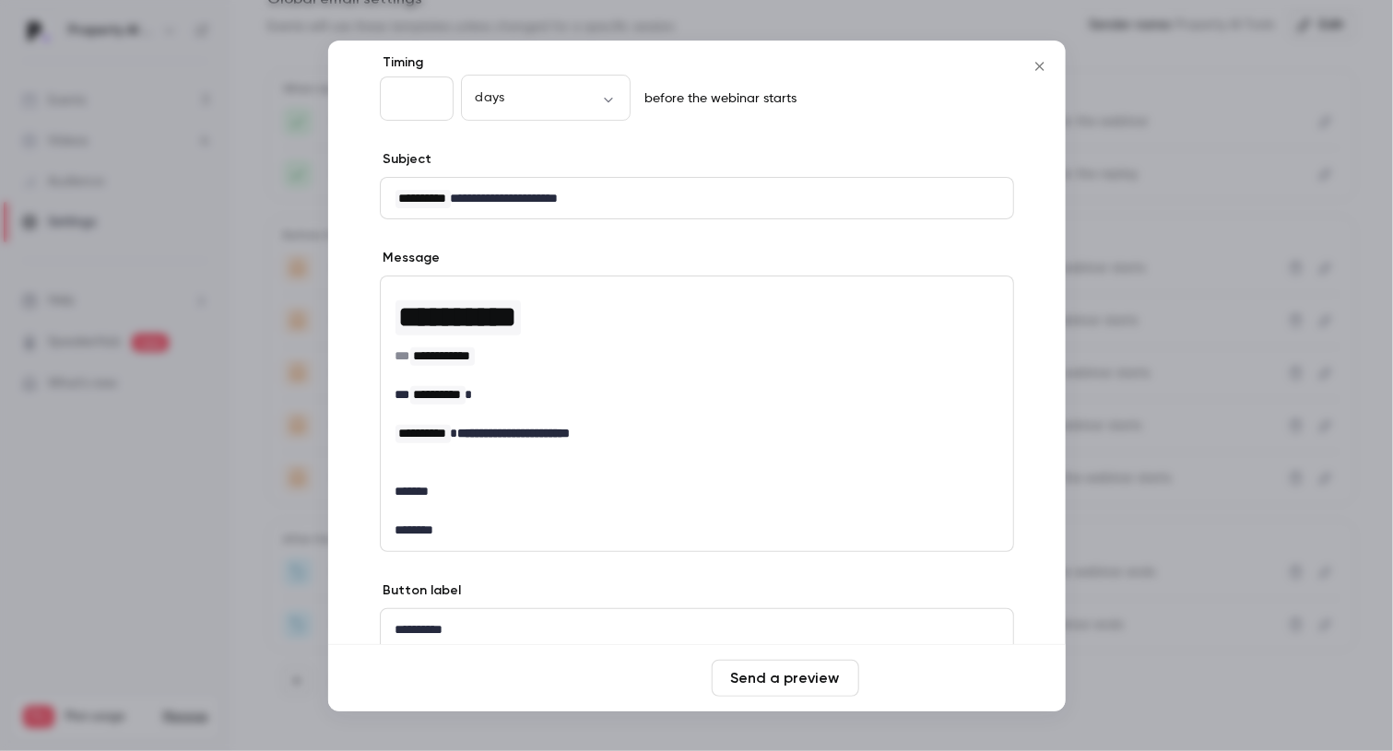
click at [926, 689] on button "Save changes" at bounding box center [939, 678] width 147 height 37
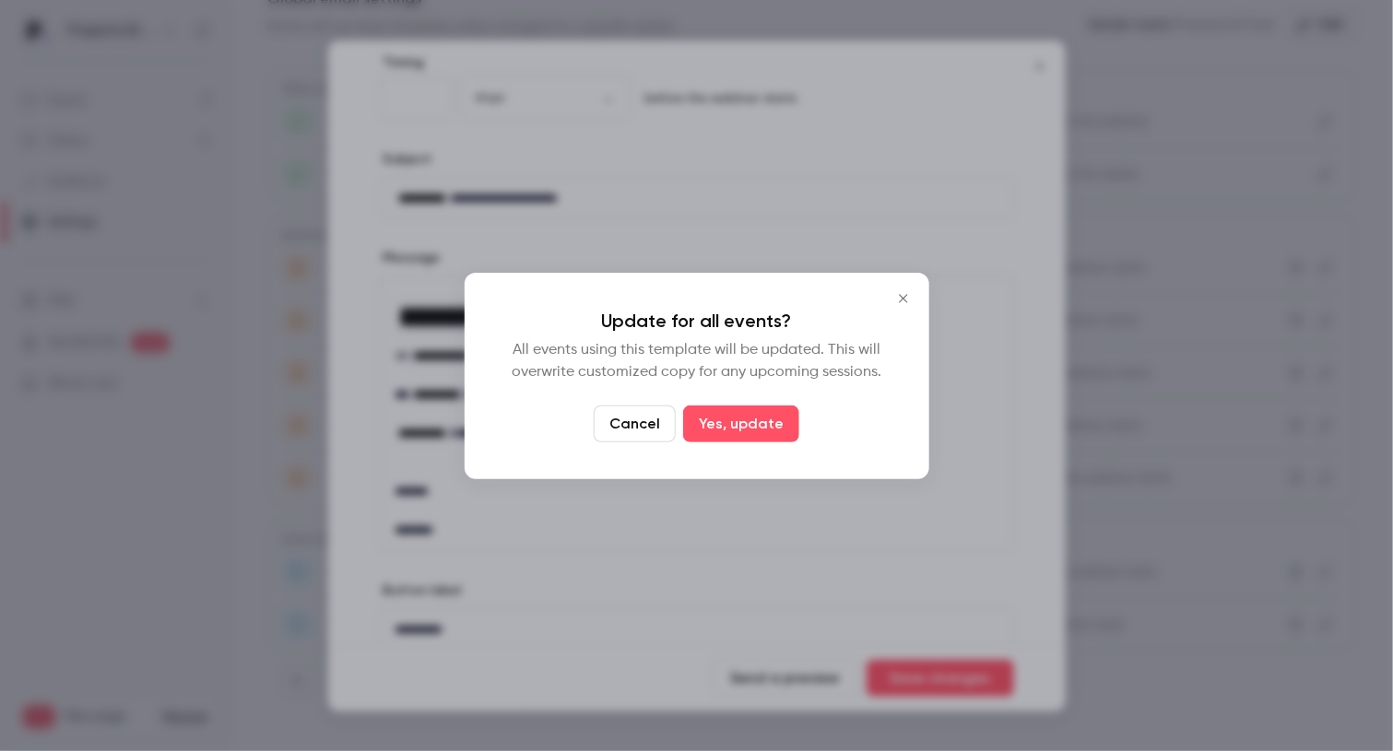
click at [742, 442] on div "Update for all events? All events using this template will be updated. This wil…" at bounding box center [697, 376] width 465 height 206
click at [736, 434] on button "Yes, update" at bounding box center [741, 424] width 116 height 37
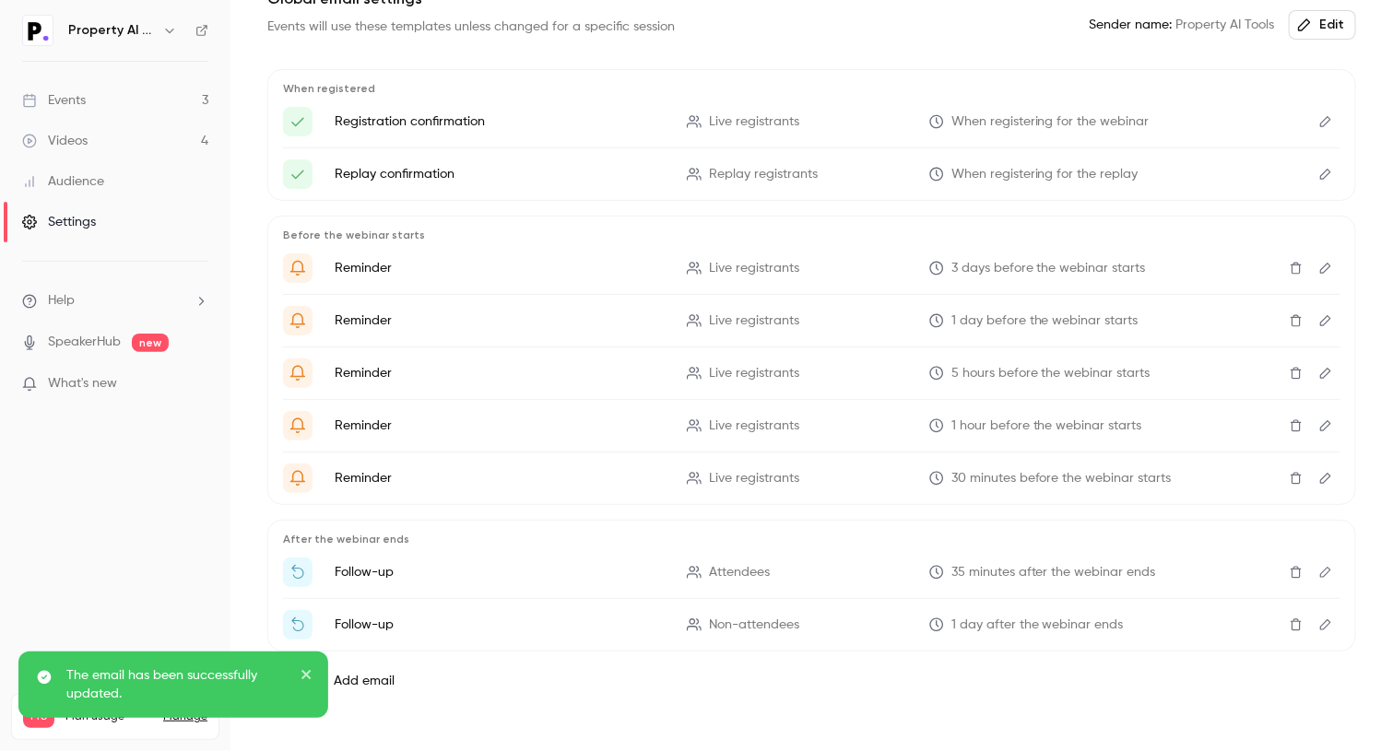
click at [1318, 121] on icon "Edit" at bounding box center [1325, 121] width 15 height 13
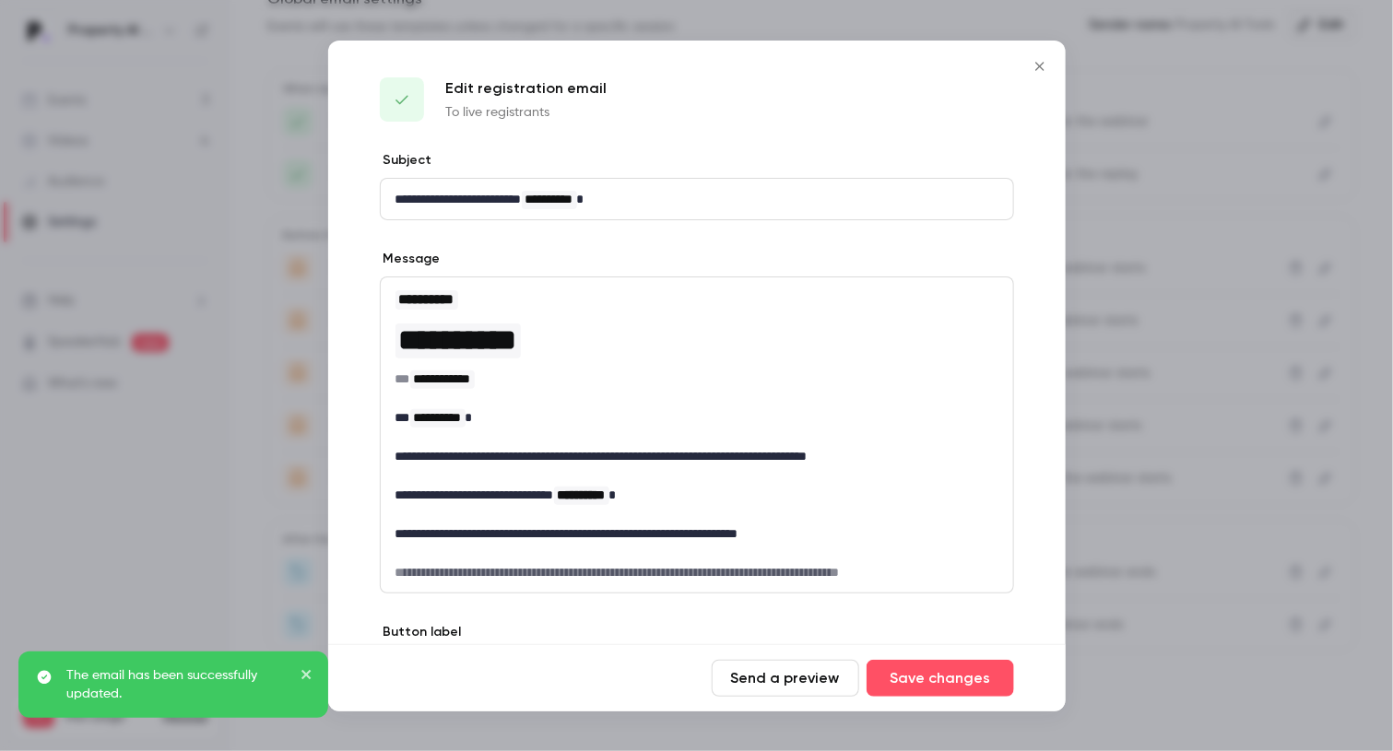
scroll to position [112, 0]
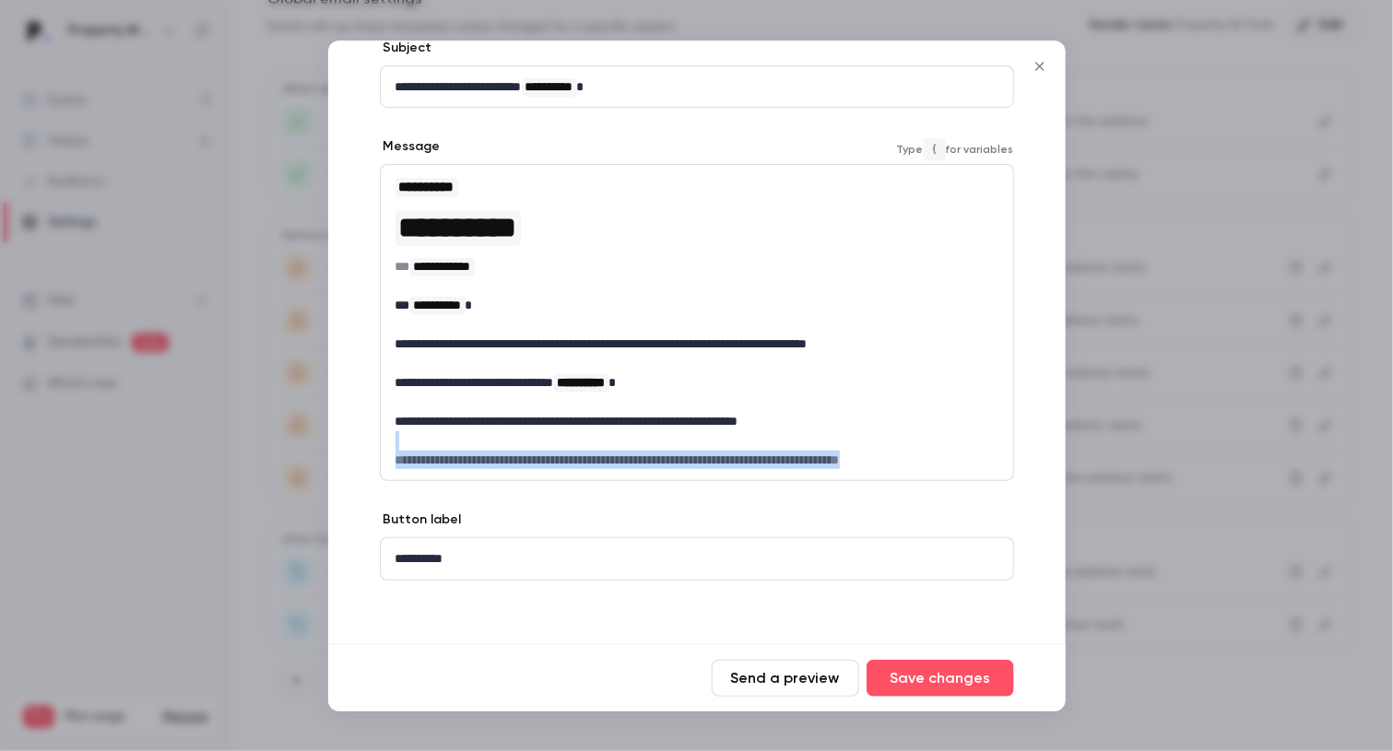
drag, startPoint x: 933, startPoint y: 463, endPoint x: 375, endPoint y: 449, distance: 557.8
click at [375, 449] on div "**********" at bounding box center [696, 343] width 737 height 608
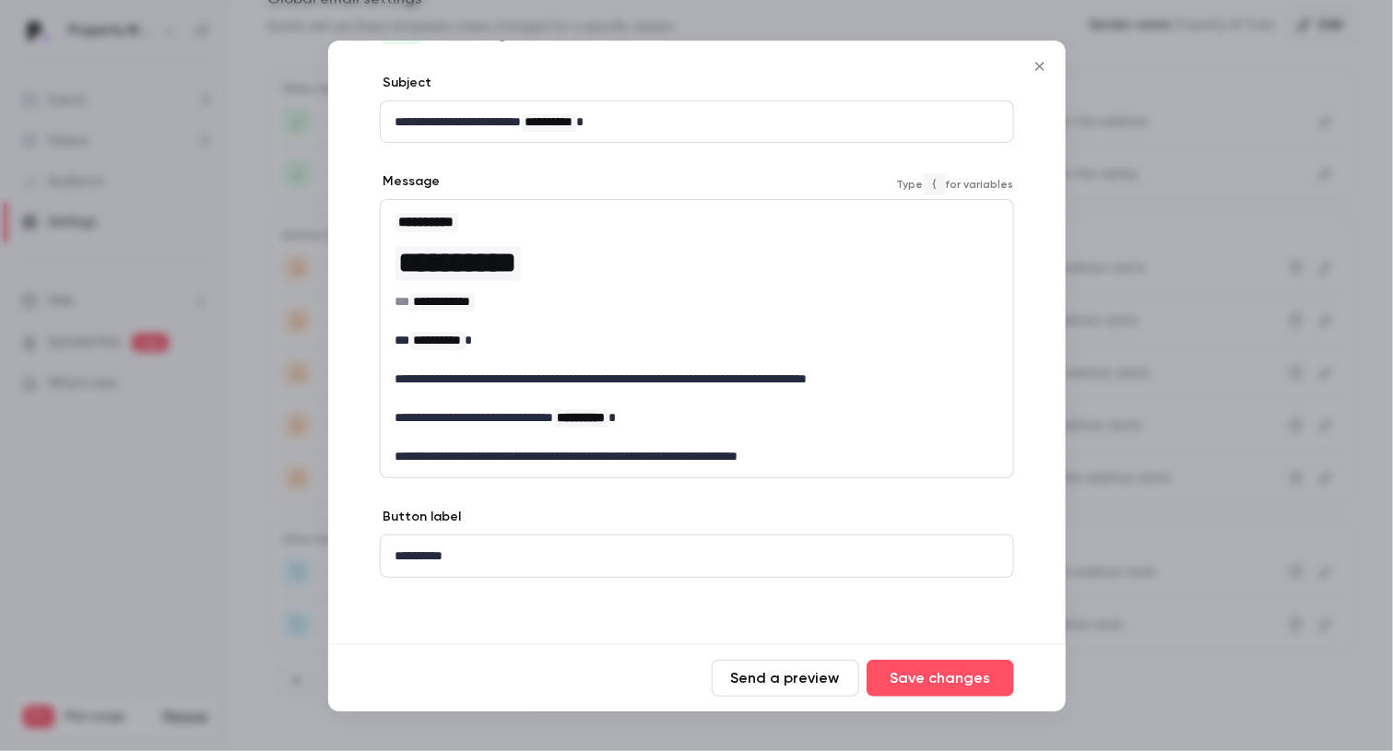
scroll to position [76, 0]
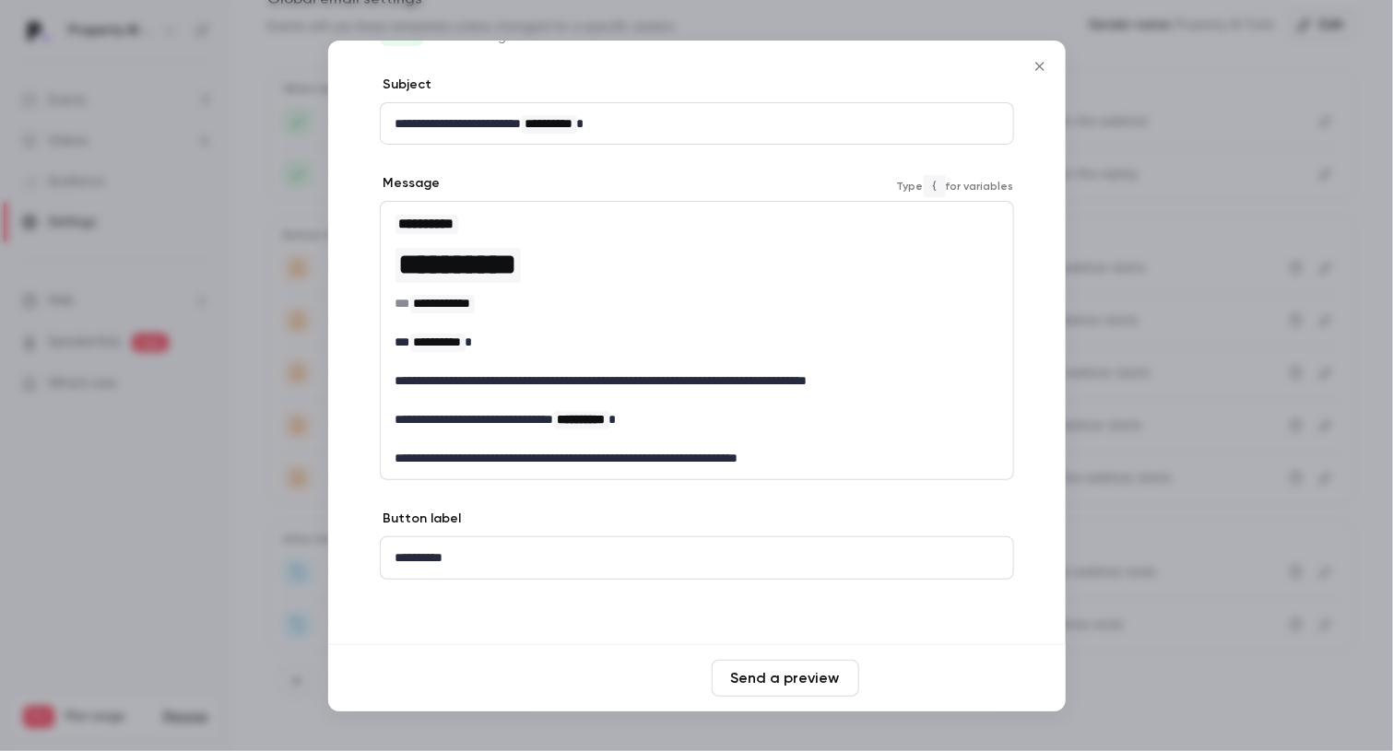
click at [933, 674] on button "Save changes" at bounding box center [939, 678] width 147 height 37
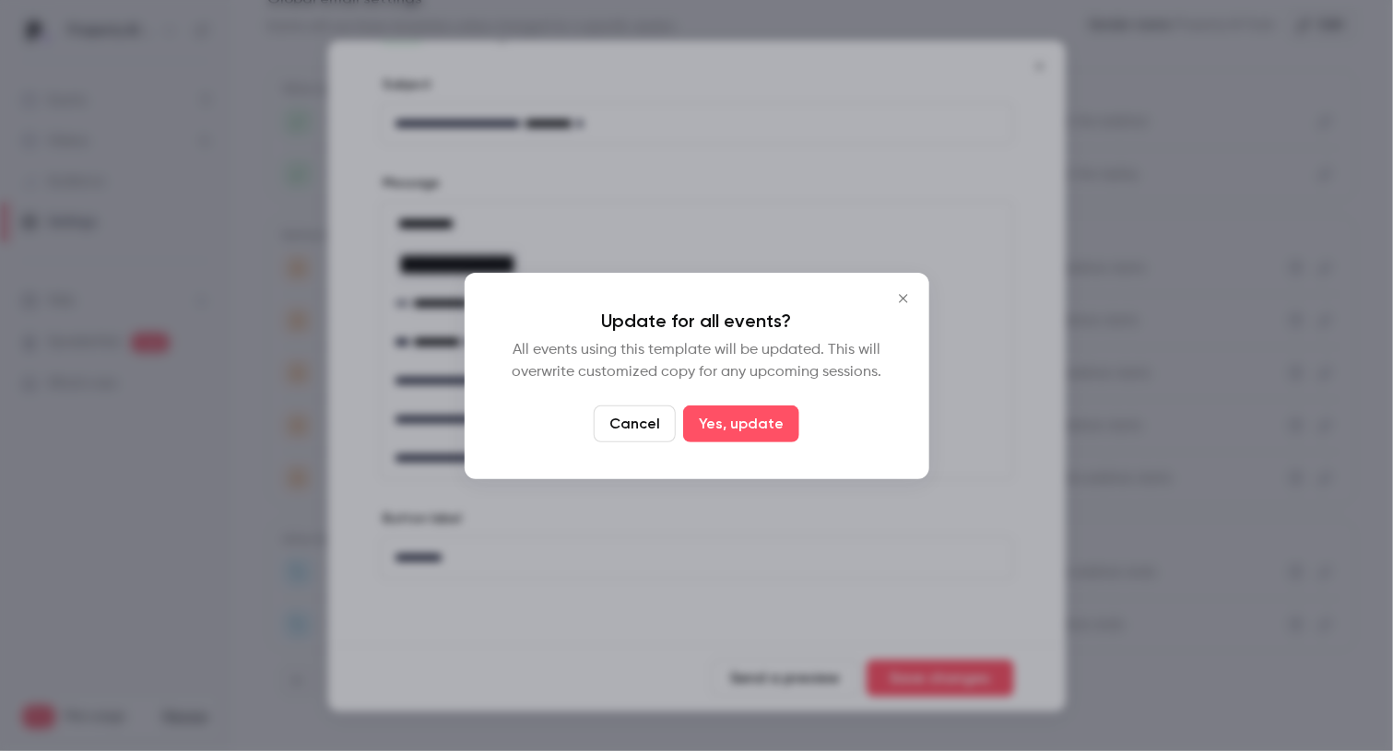
click at [905, 291] on icon "Close" at bounding box center [903, 298] width 22 height 15
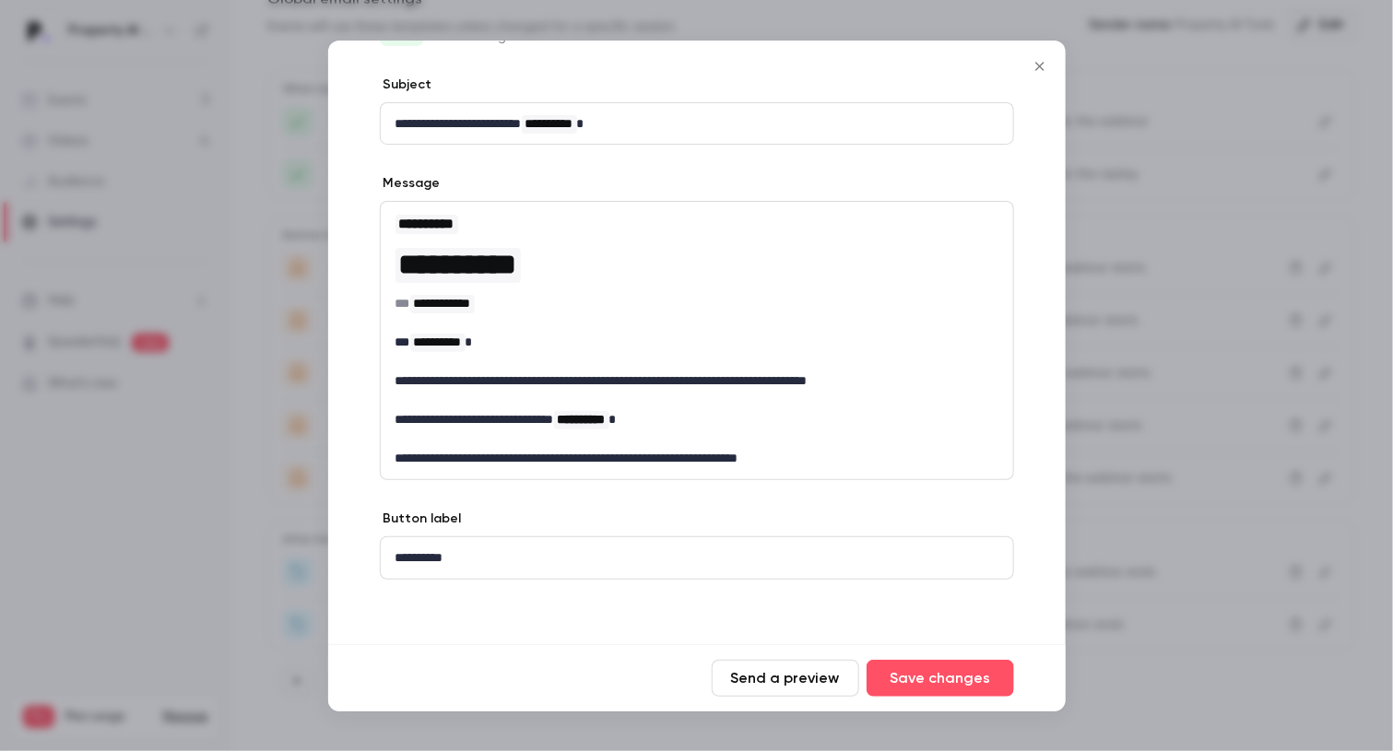
click at [849, 453] on p "**********" at bounding box center [690, 458] width 590 height 19
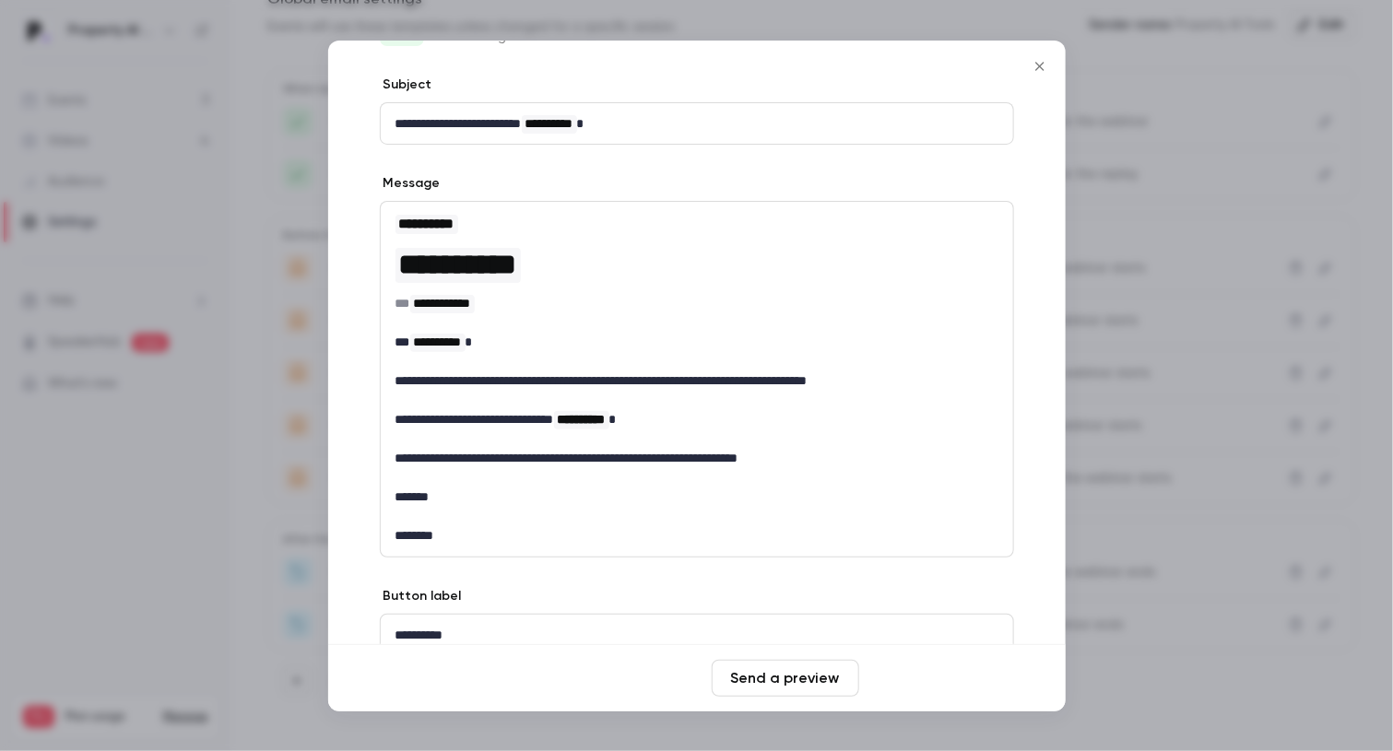
click at [901, 673] on button "Save changes" at bounding box center [939, 678] width 147 height 37
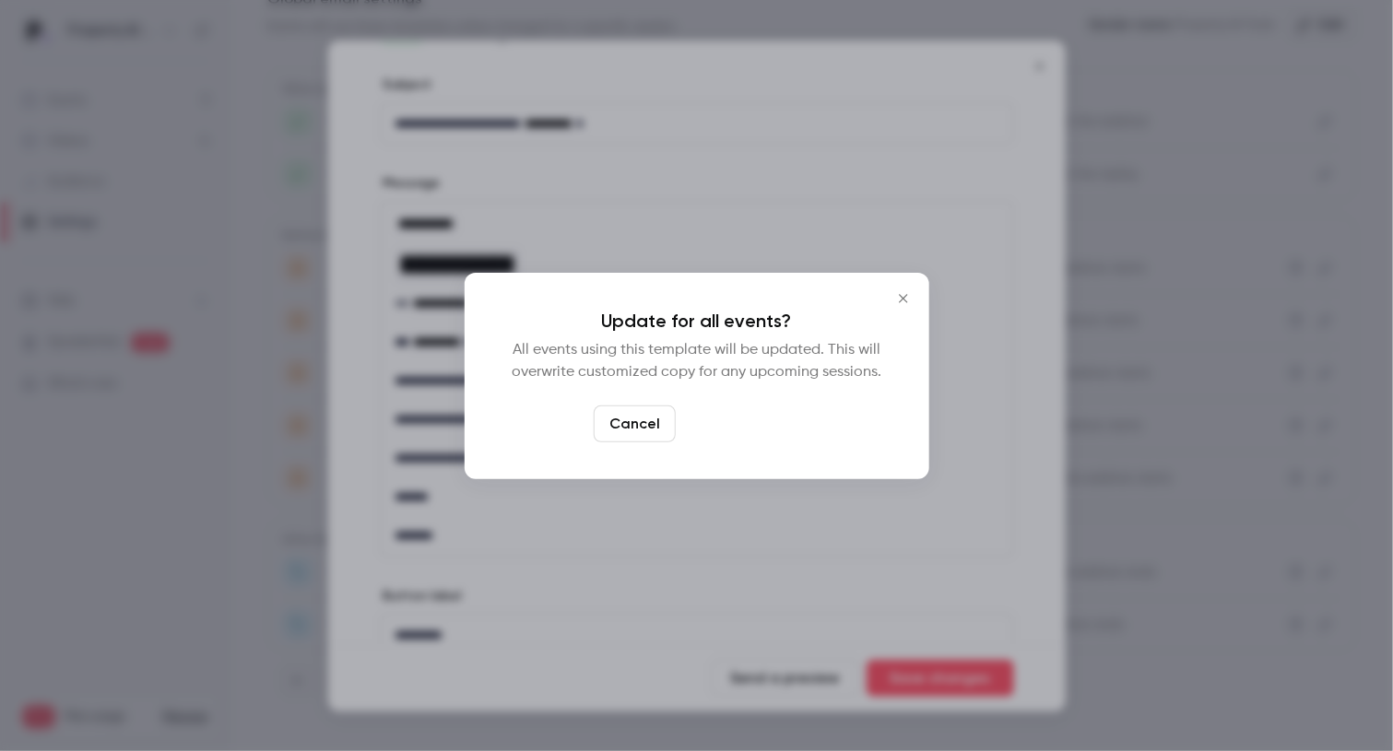
click at [748, 440] on button "Yes, update" at bounding box center [741, 424] width 116 height 37
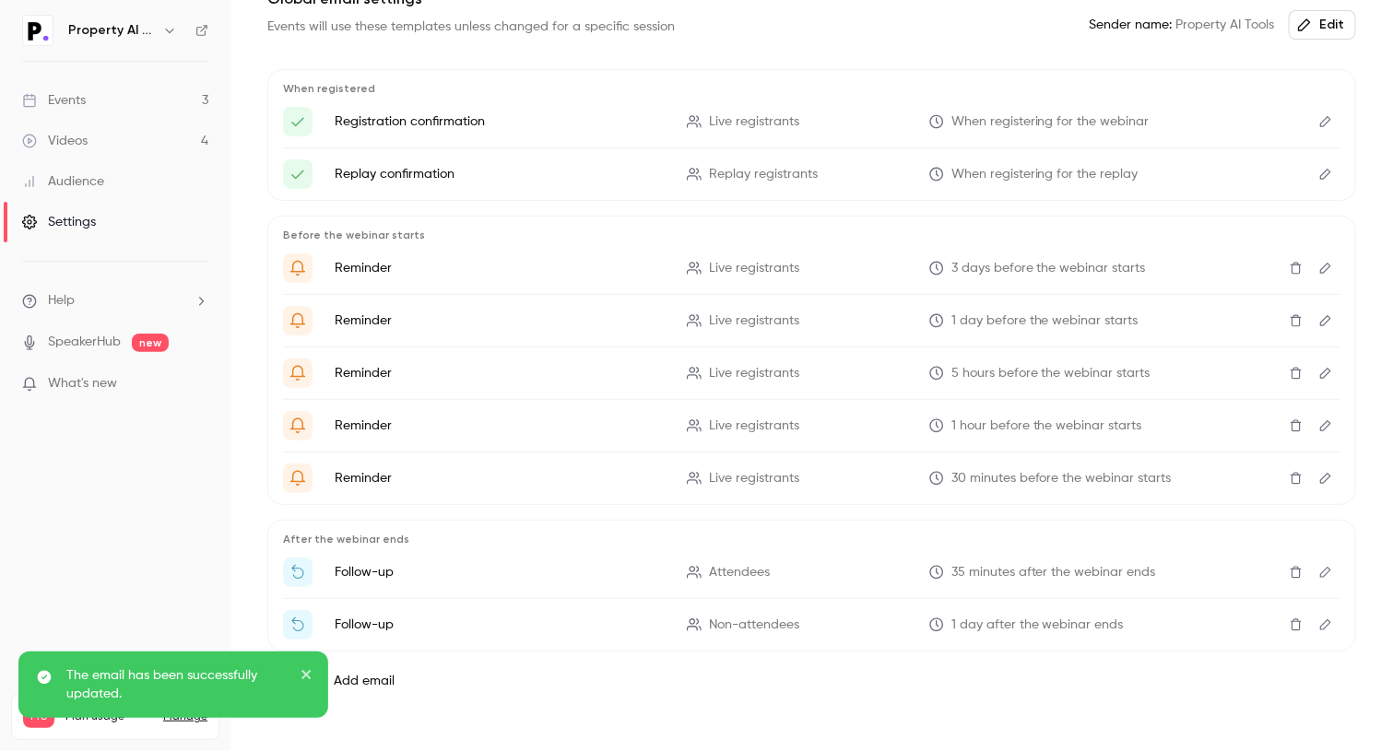
click at [1318, 122] on icon "Edit" at bounding box center [1325, 121] width 15 height 13
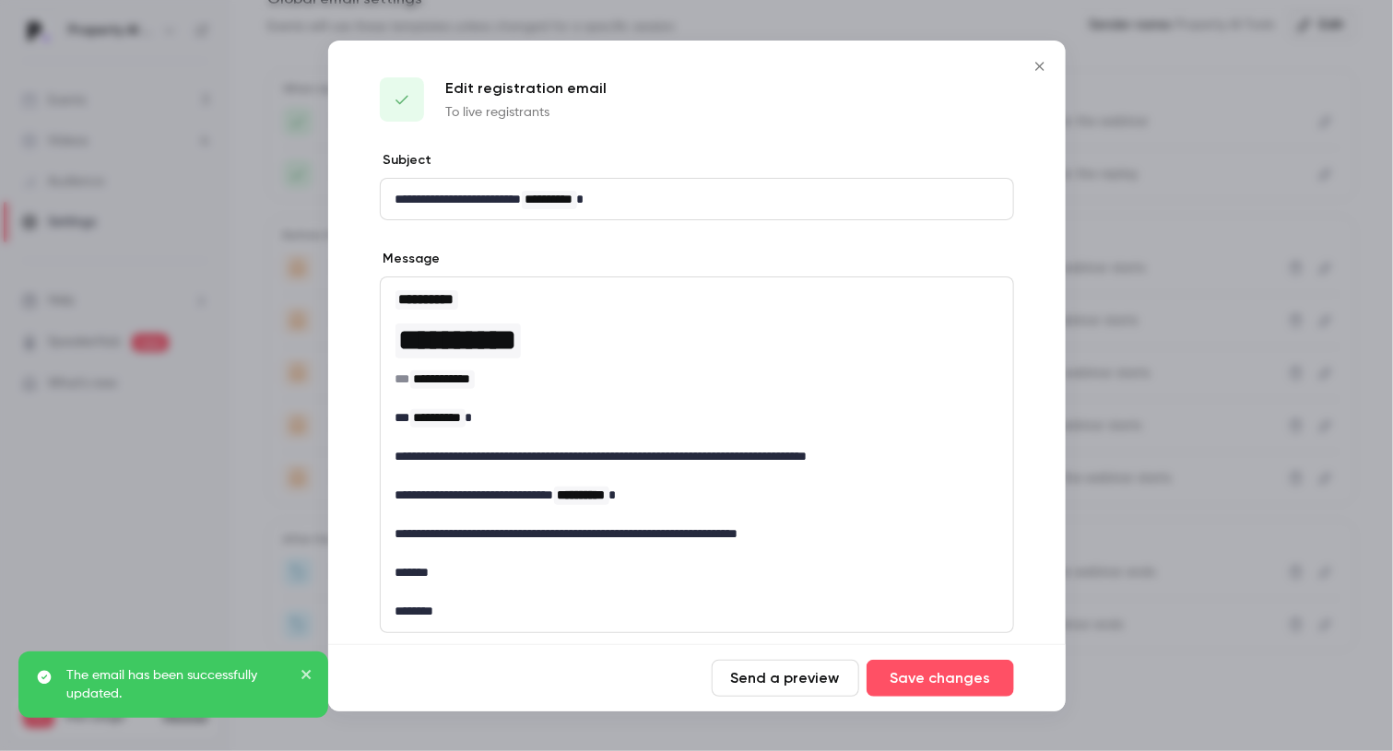
scroll to position [152, 0]
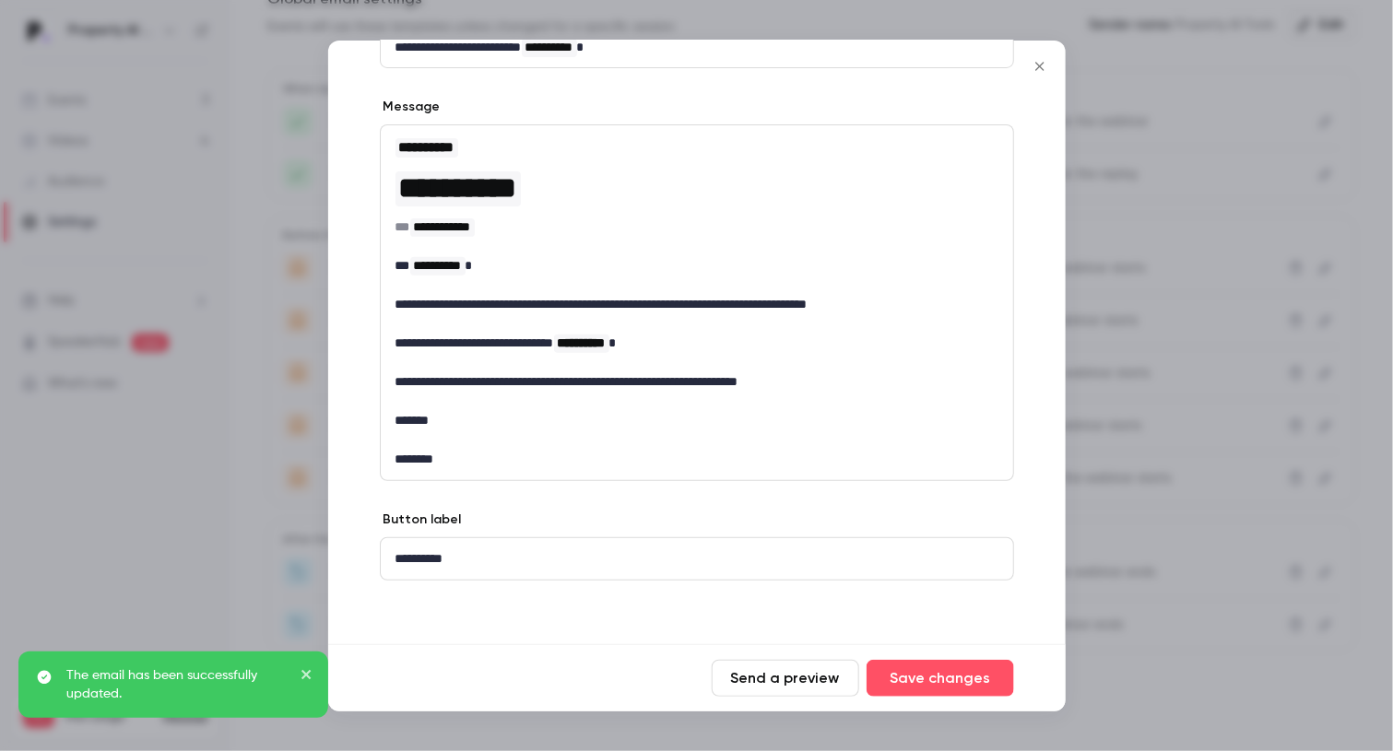
click at [1042, 60] on icon "Close" at bounding box center [1040, 66] width 22 height 15
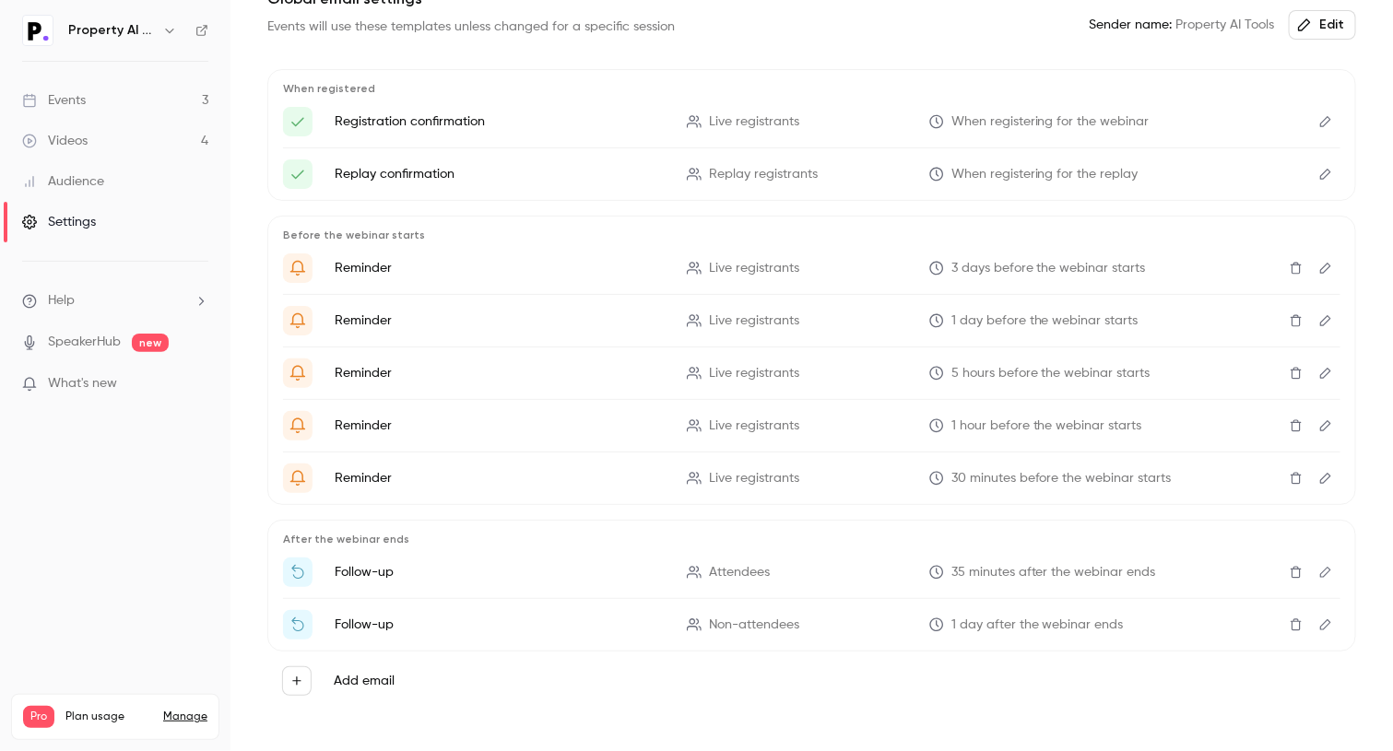
click at [1318, 571] on icon "Edit" at bounding box center [1325, 572] width 15 height 13
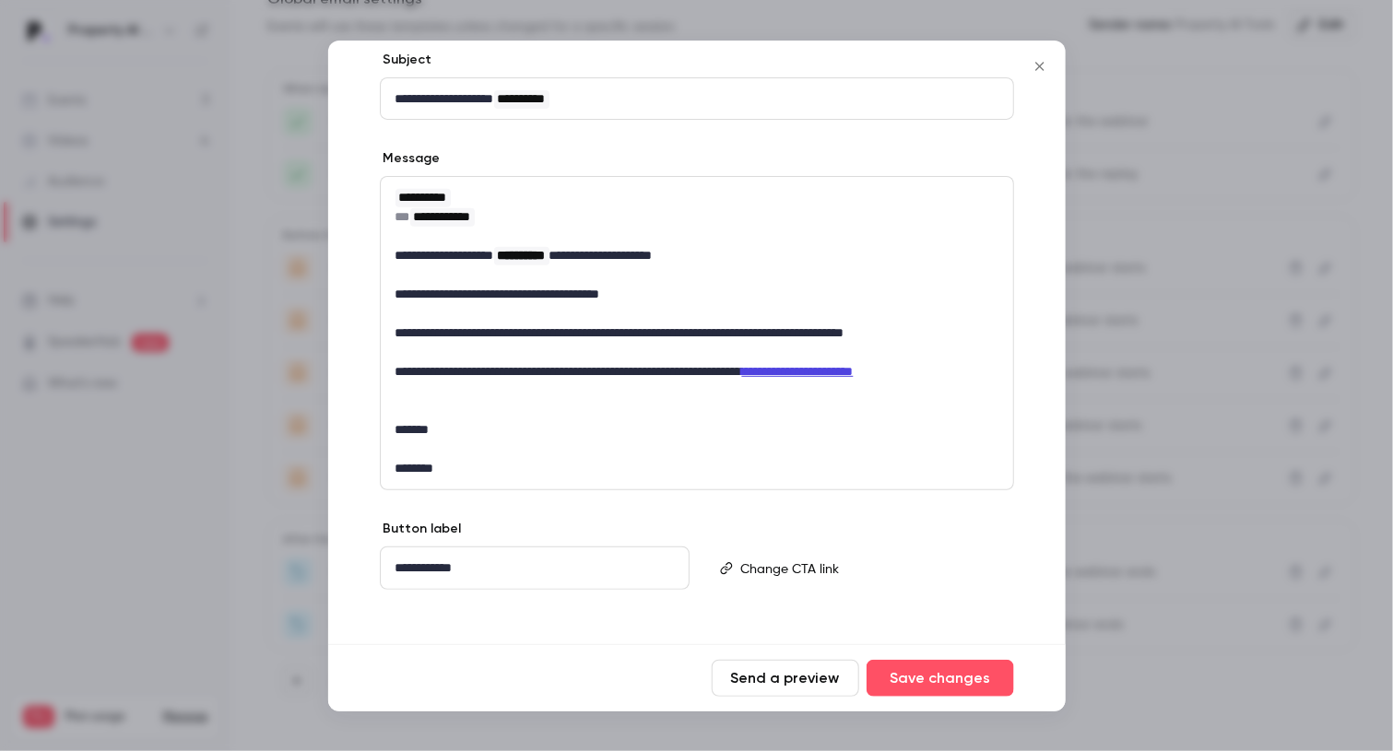
scroll to position [206, 0]
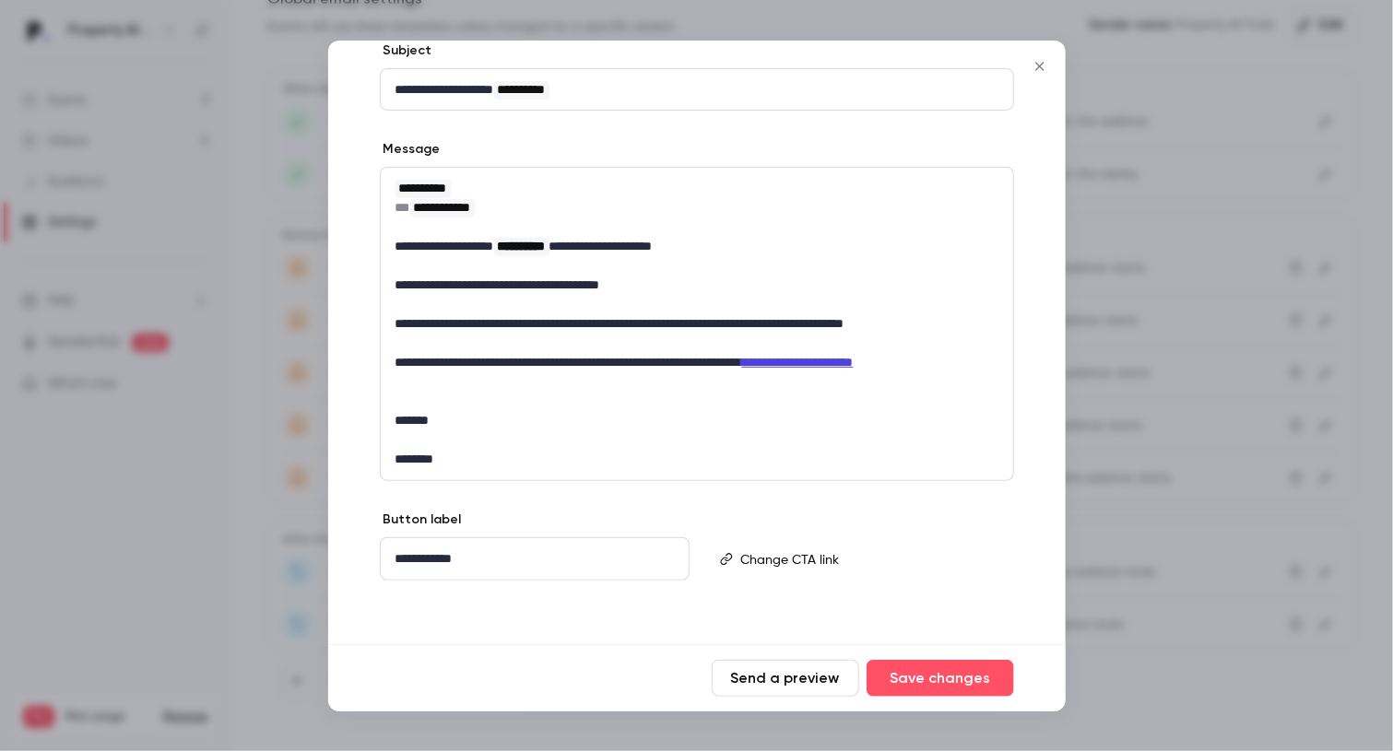
click at [1030, 67] on icon "Close" at bounding box center [1040, 66] width 22 height 15
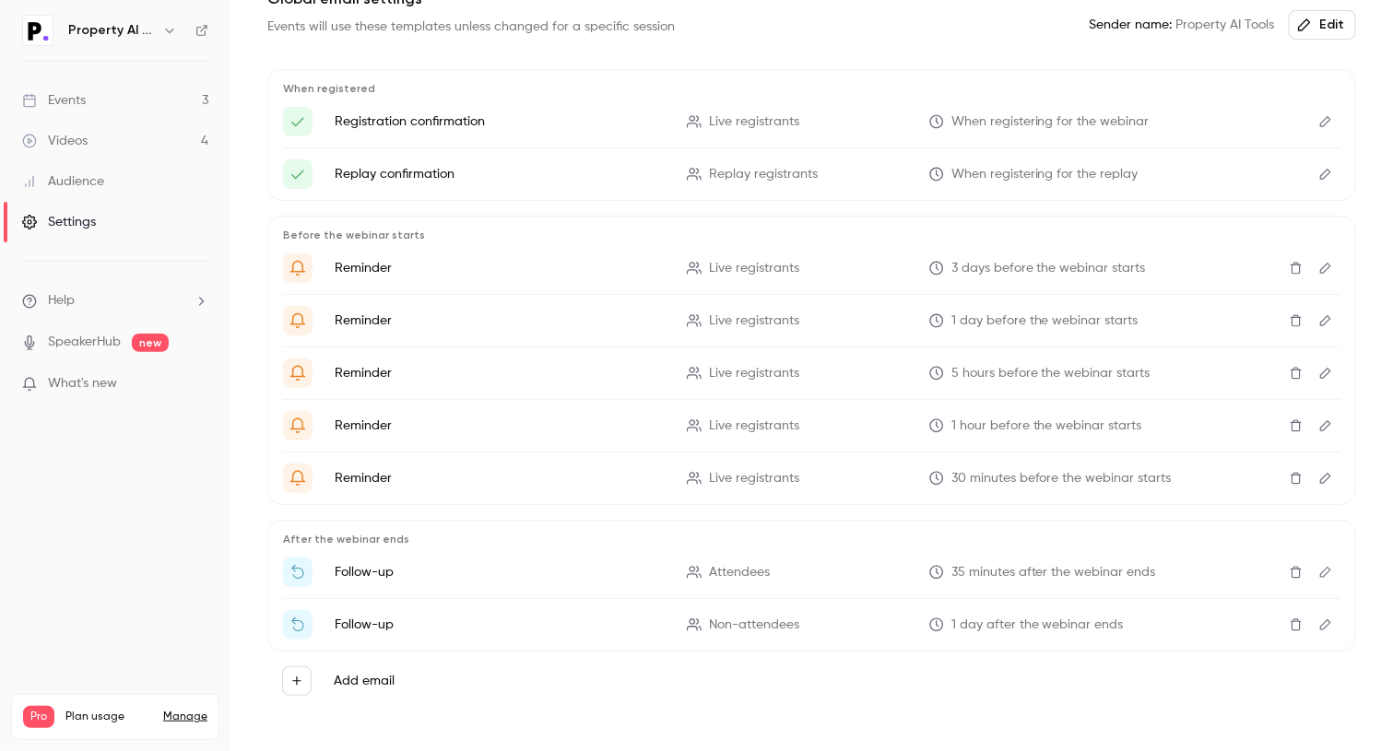
click at [1318, 618] on icon "Edit" at bounding box center [1325, 624] width 15 height 13
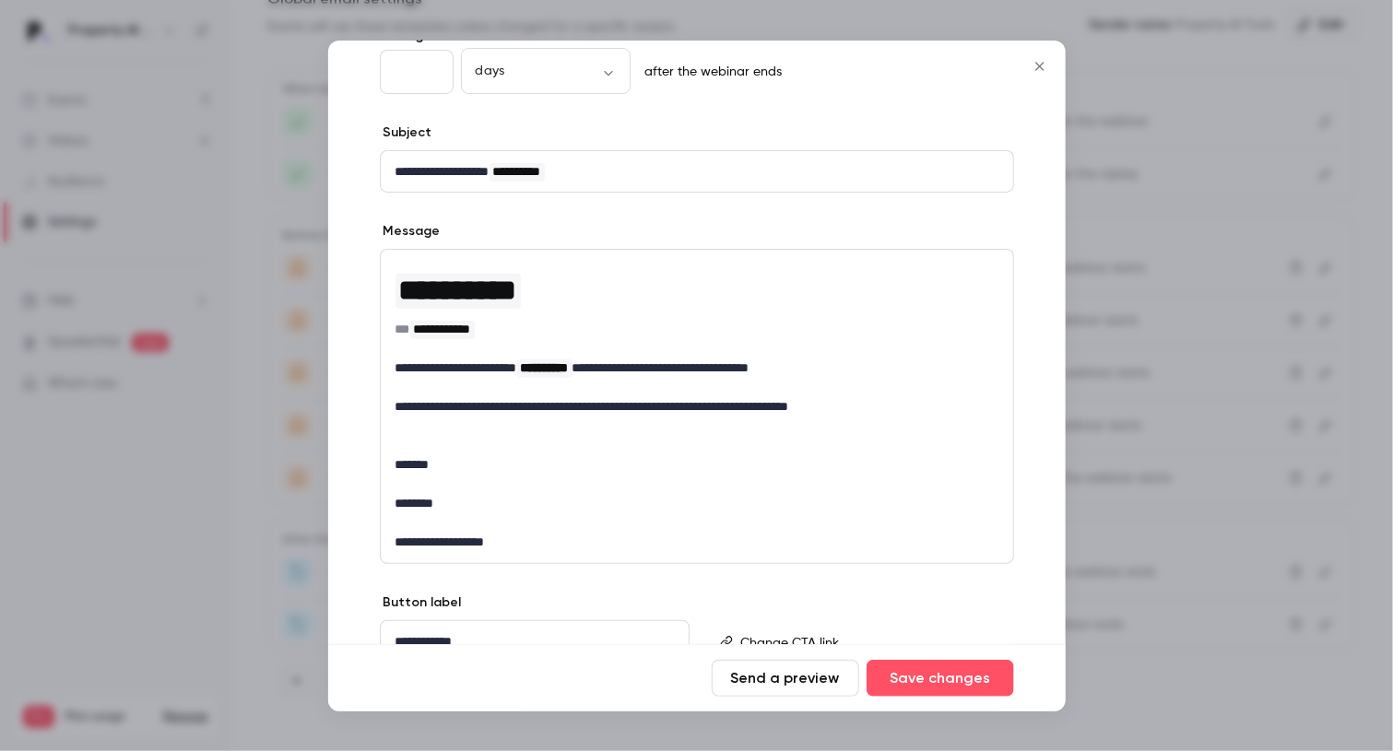
scroll to position [207, 0]
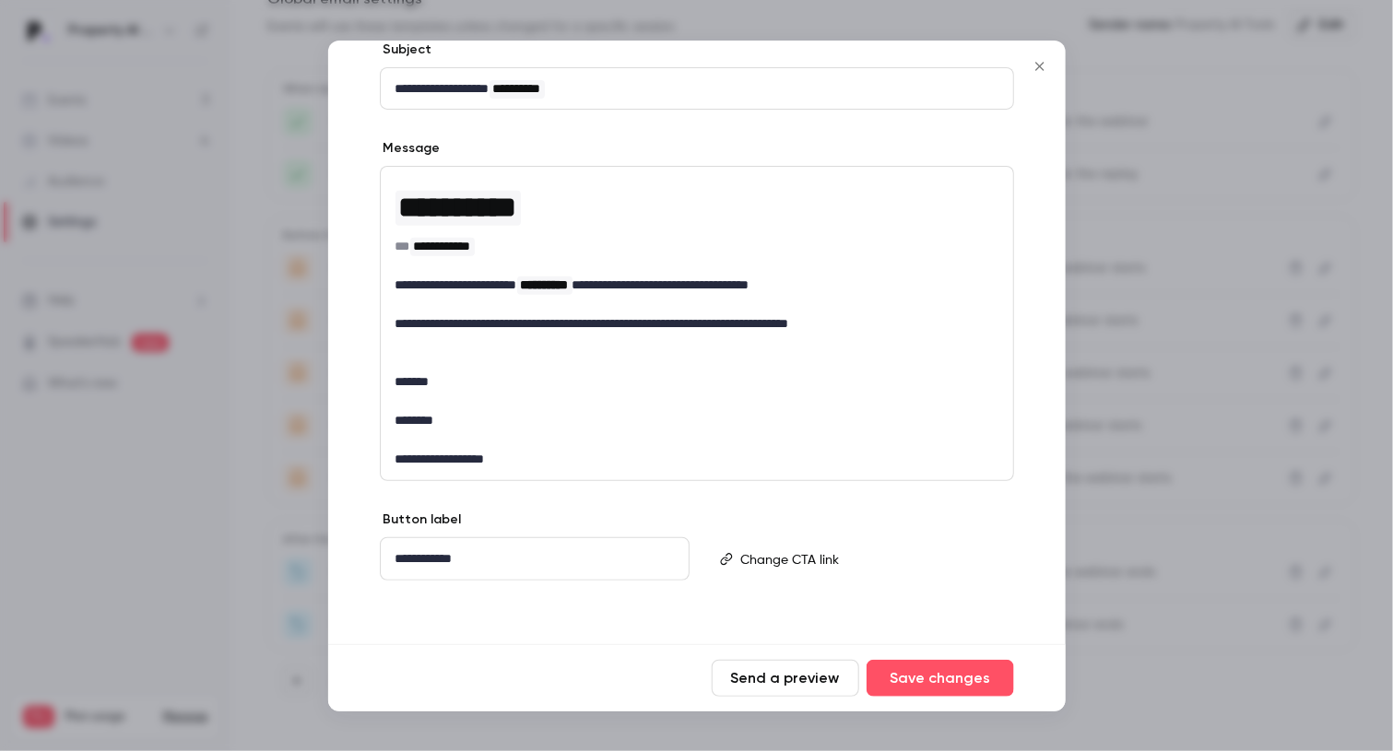
click at [1036, 73] on button "Close" at bounding box center [1039, 66] width 37 height 37
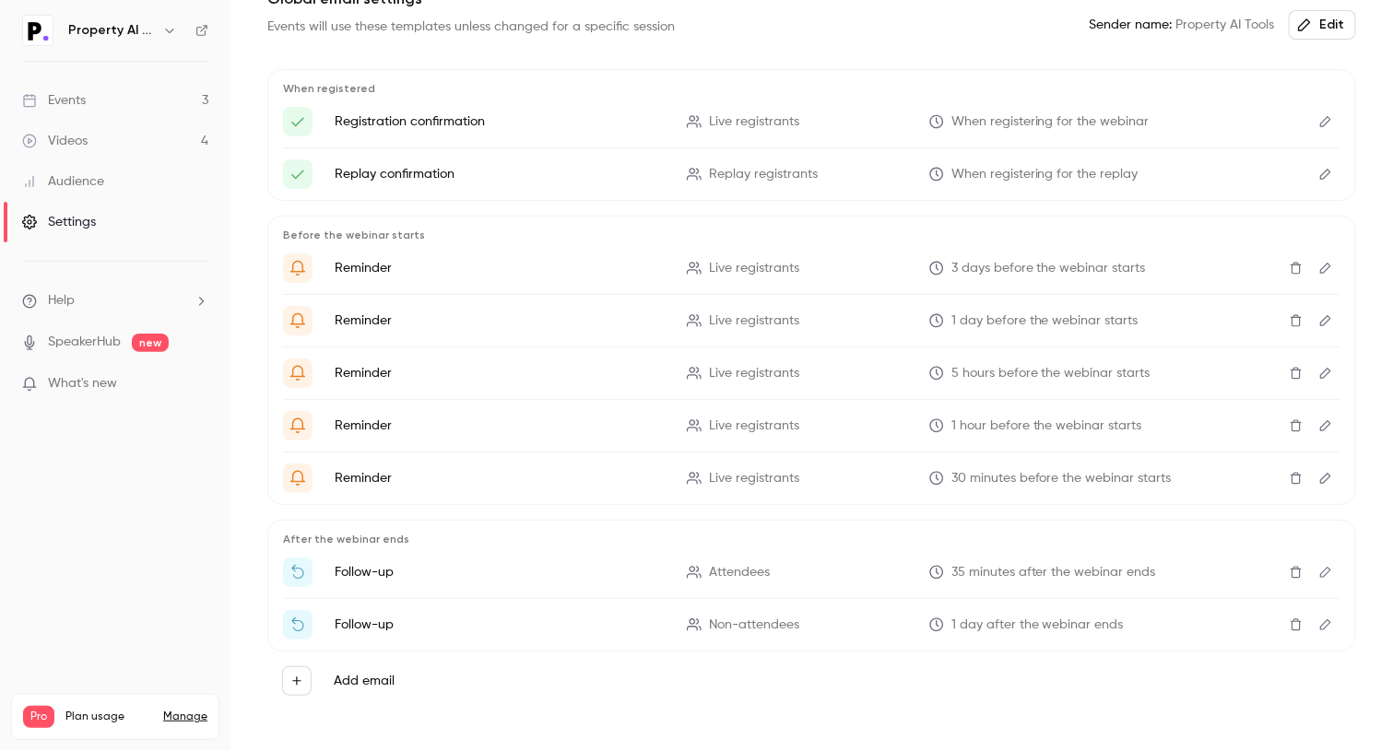
scroll to position [0, 0]
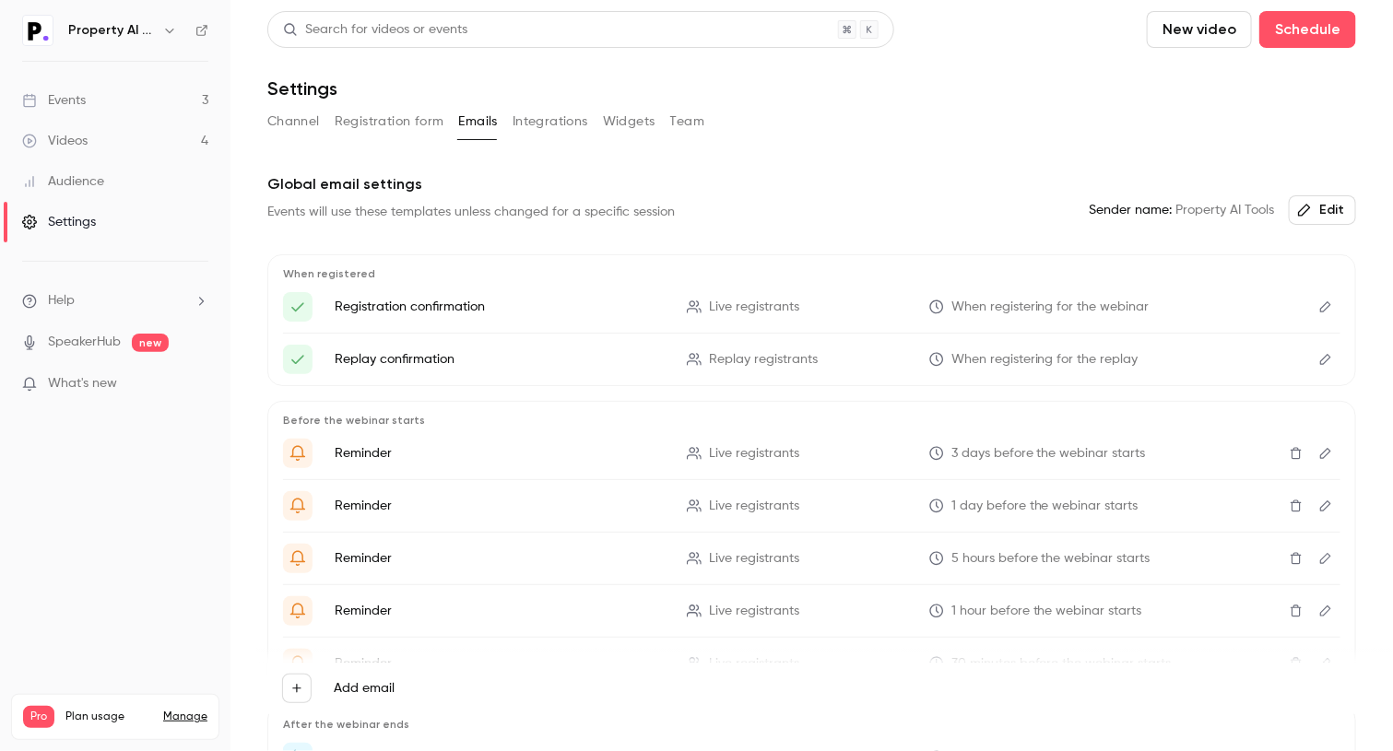
click at [404, 113] on button "Registration form" at bounding box center [390, 121] width 110 height 29
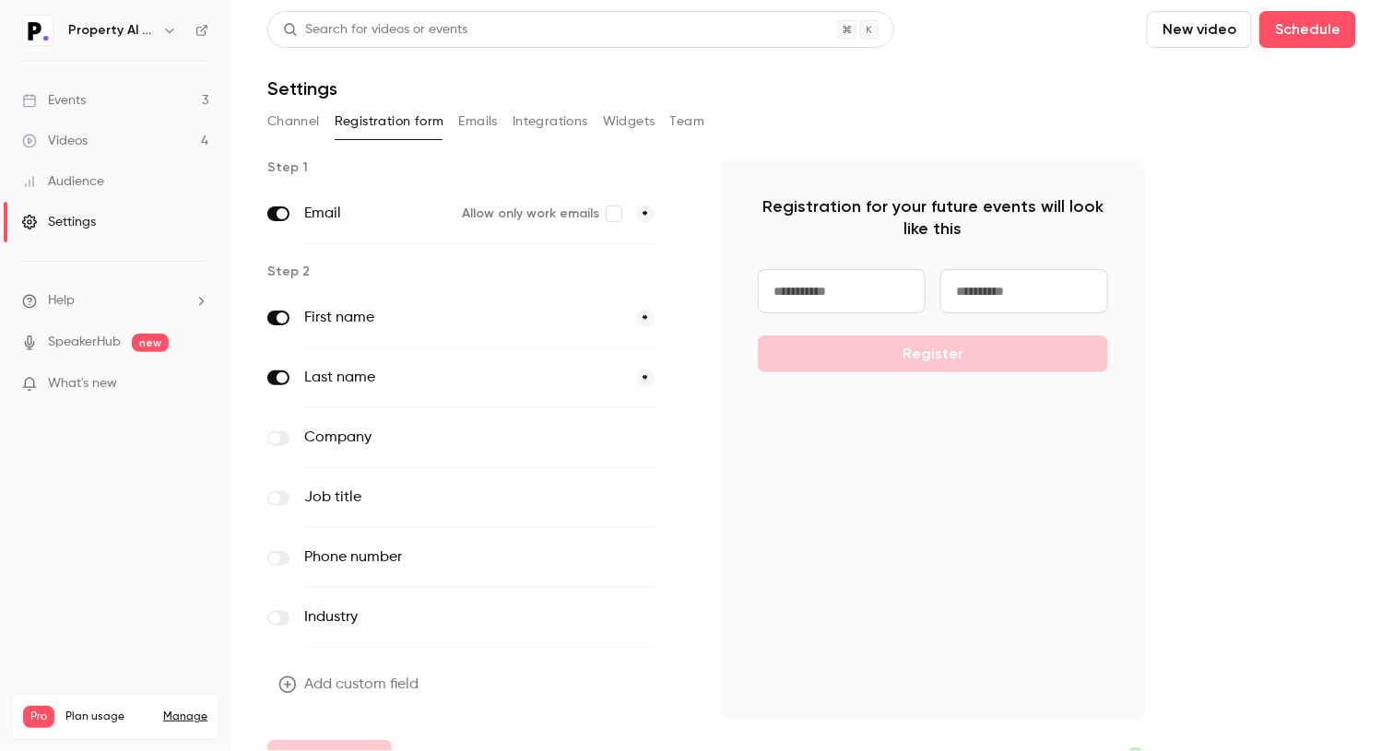
click at [573, 128] on button "Integrations" at bounding box center [550, 121] width 76 height 29
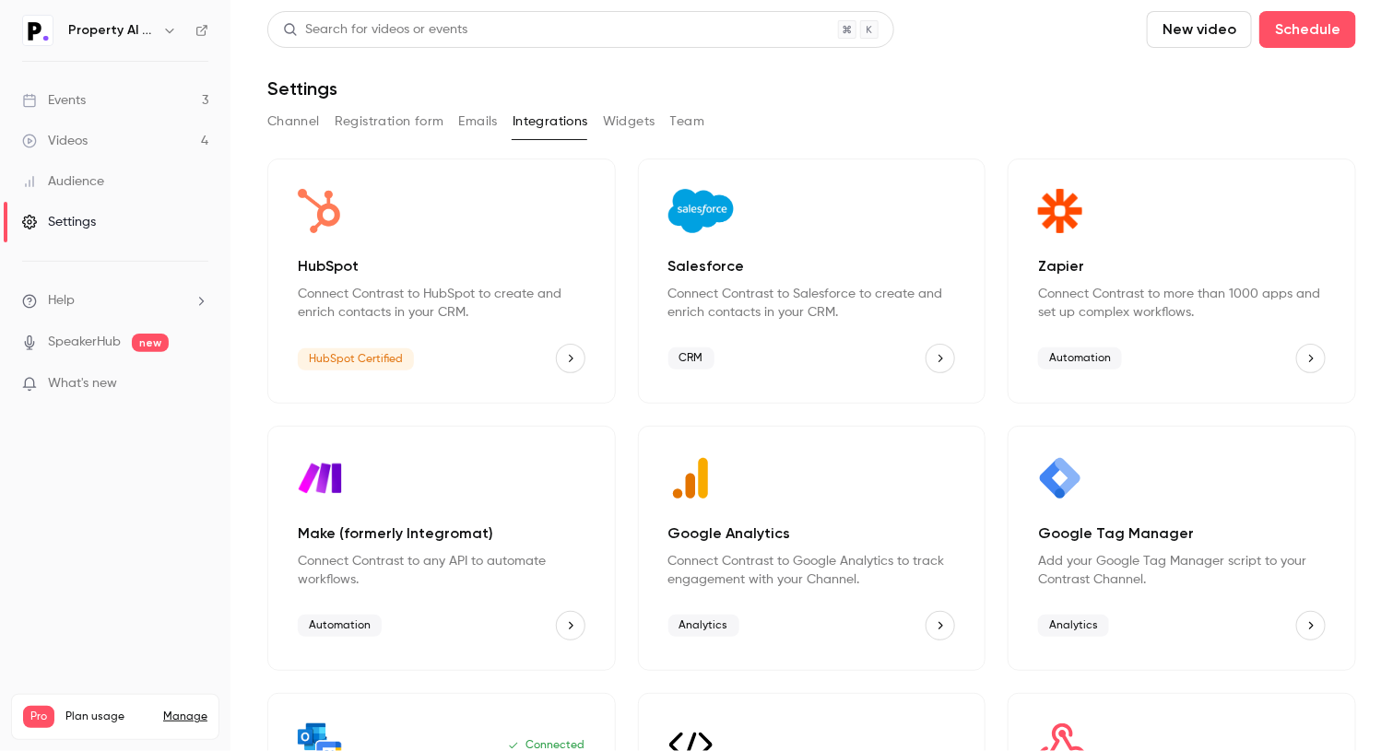
click at [637, 123] on button "Widgets" at bounding box center [629, 121] width 53 height 29
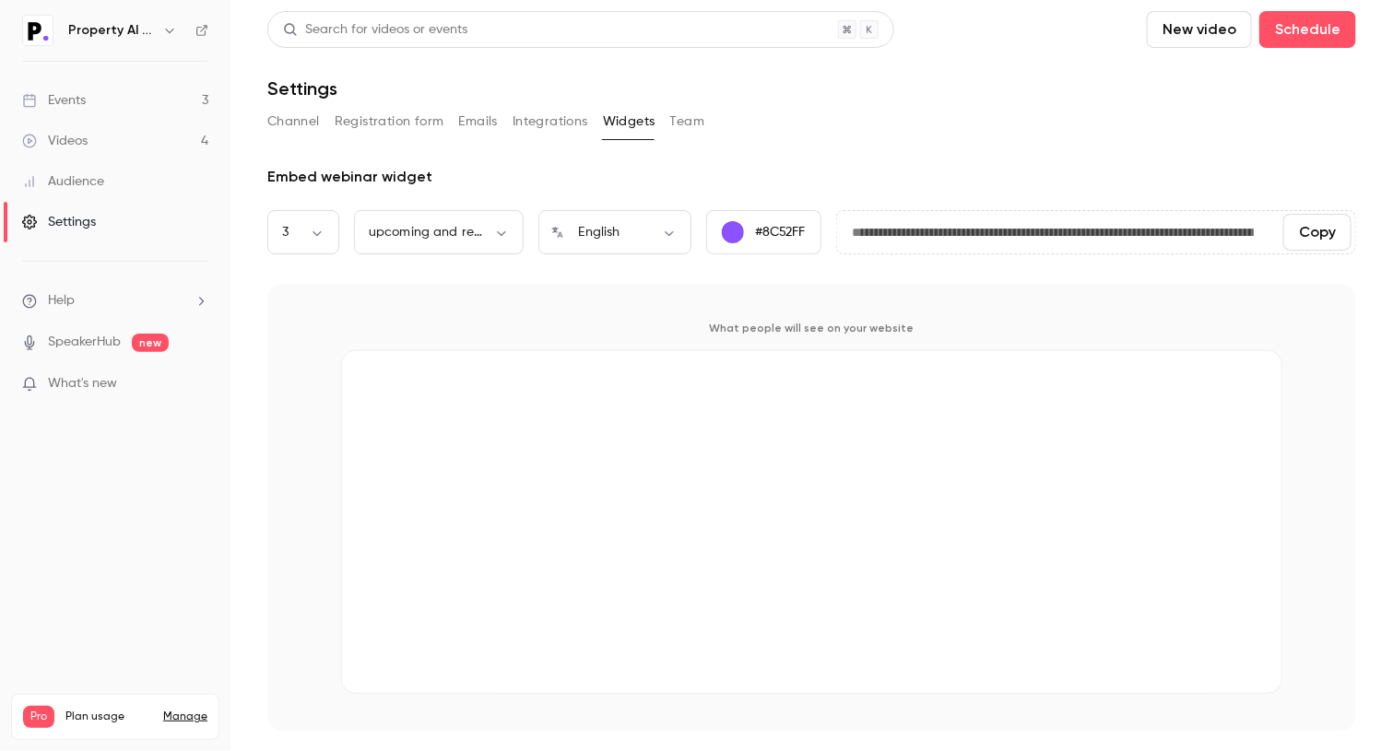
click at [701, 123] on button "Team" at bounding box center [687, 121] width 35 height 29
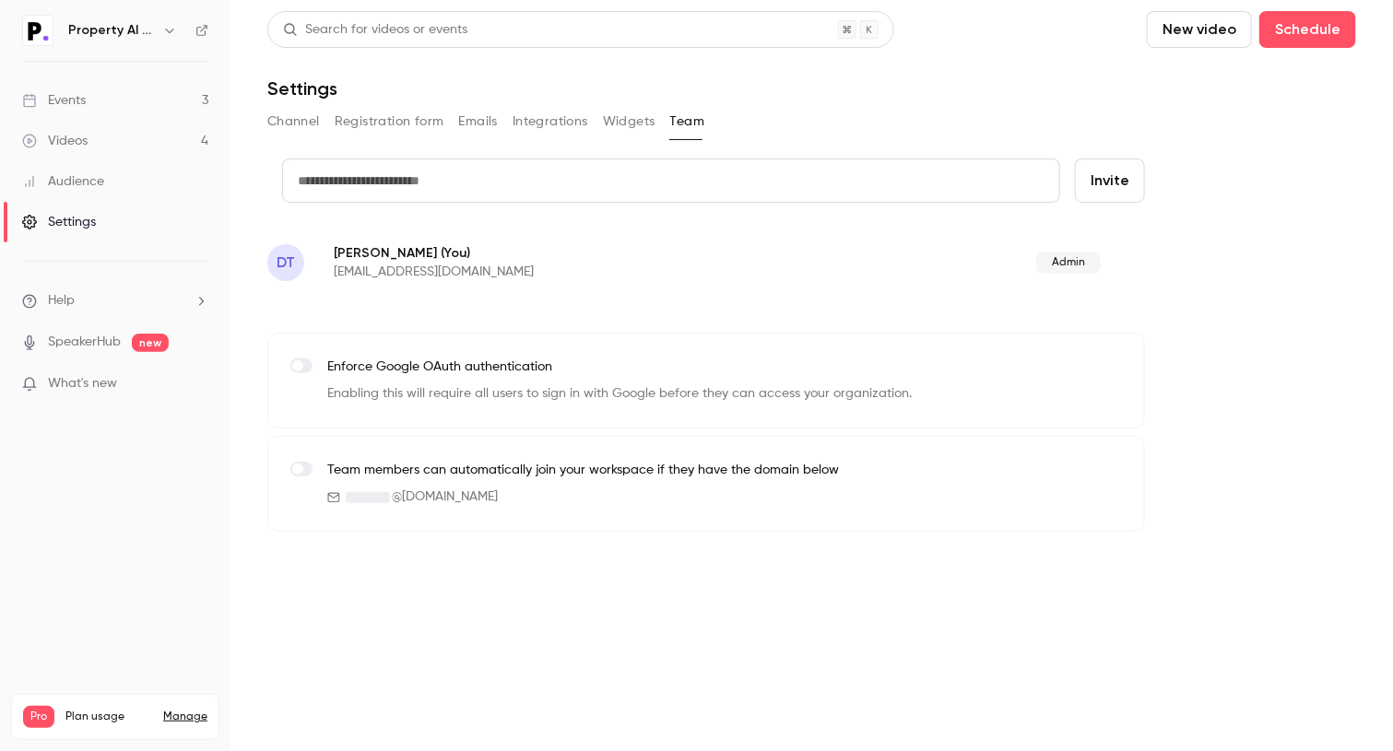
click at [626, 116] on button "Widgets" at bounding box center [629, 121] width 53 height 29
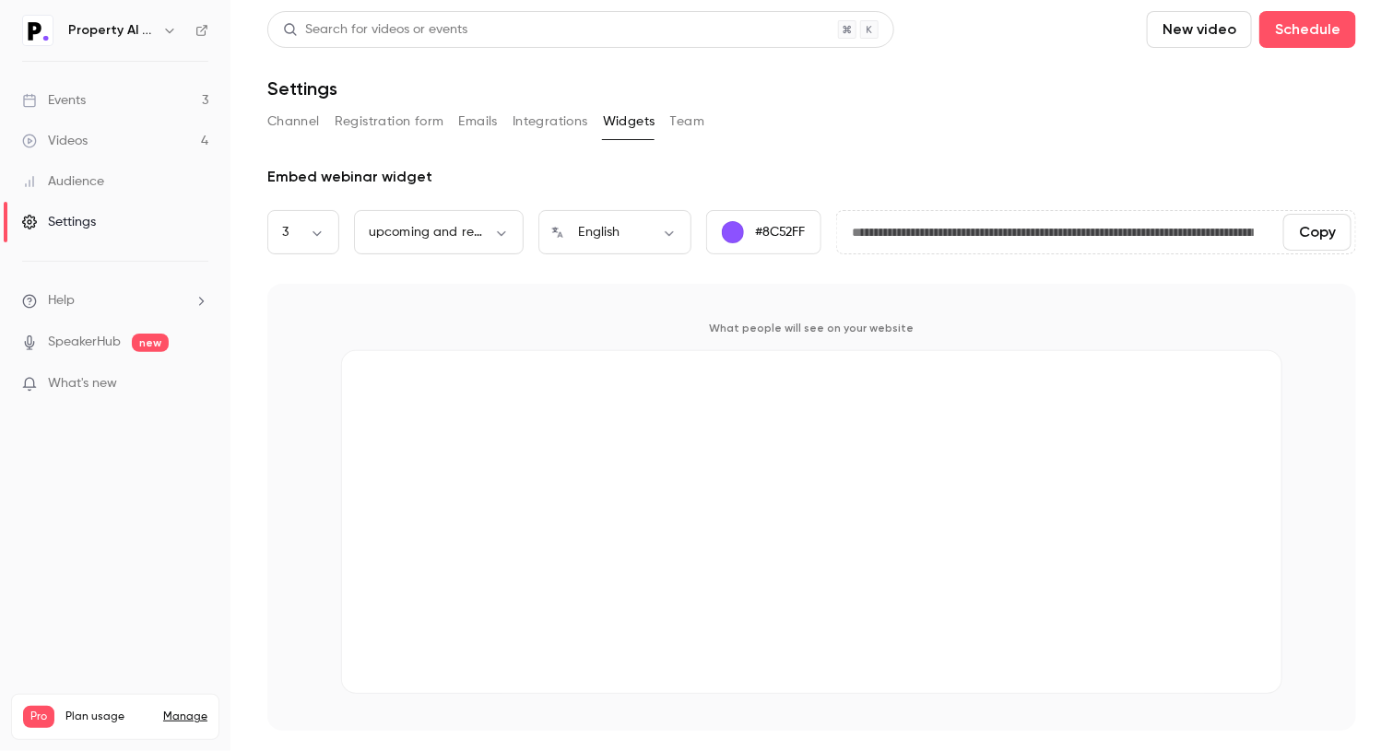
click at [923, 76] on header "Search for videos or events New video Schedule Settings" at bounding box center [811, 55] width 1089 height 88
click at [90, 106] on link "Events 3" at bounding box center [115, 100] width 230 height 41
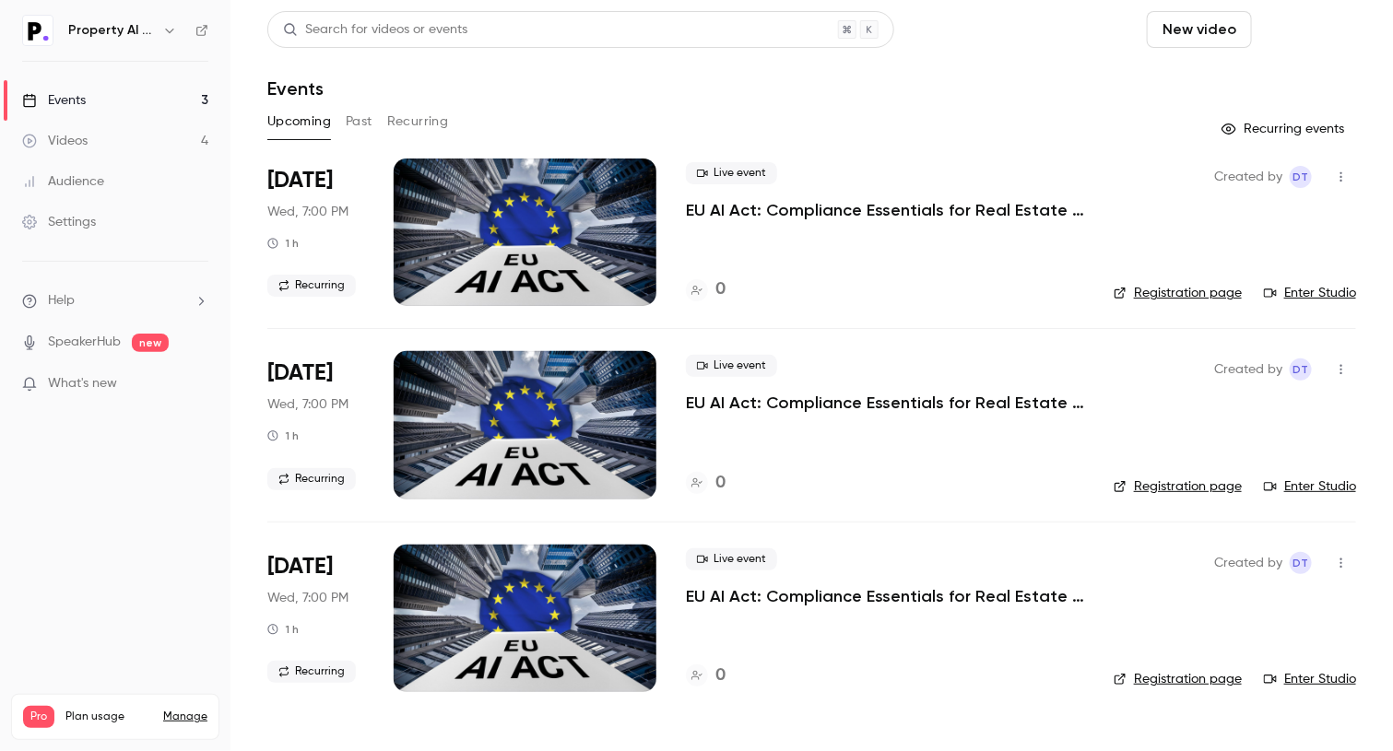
click at [1328, 35] on button "Schedule" at bounding box center [1307, 29] width 97 height 37
click at [1282, 89] on li "One time event" at bounding box center [1257, 80] width 199 height 48
